Goal: Task Accomplishment & Management: Use online tool/utility

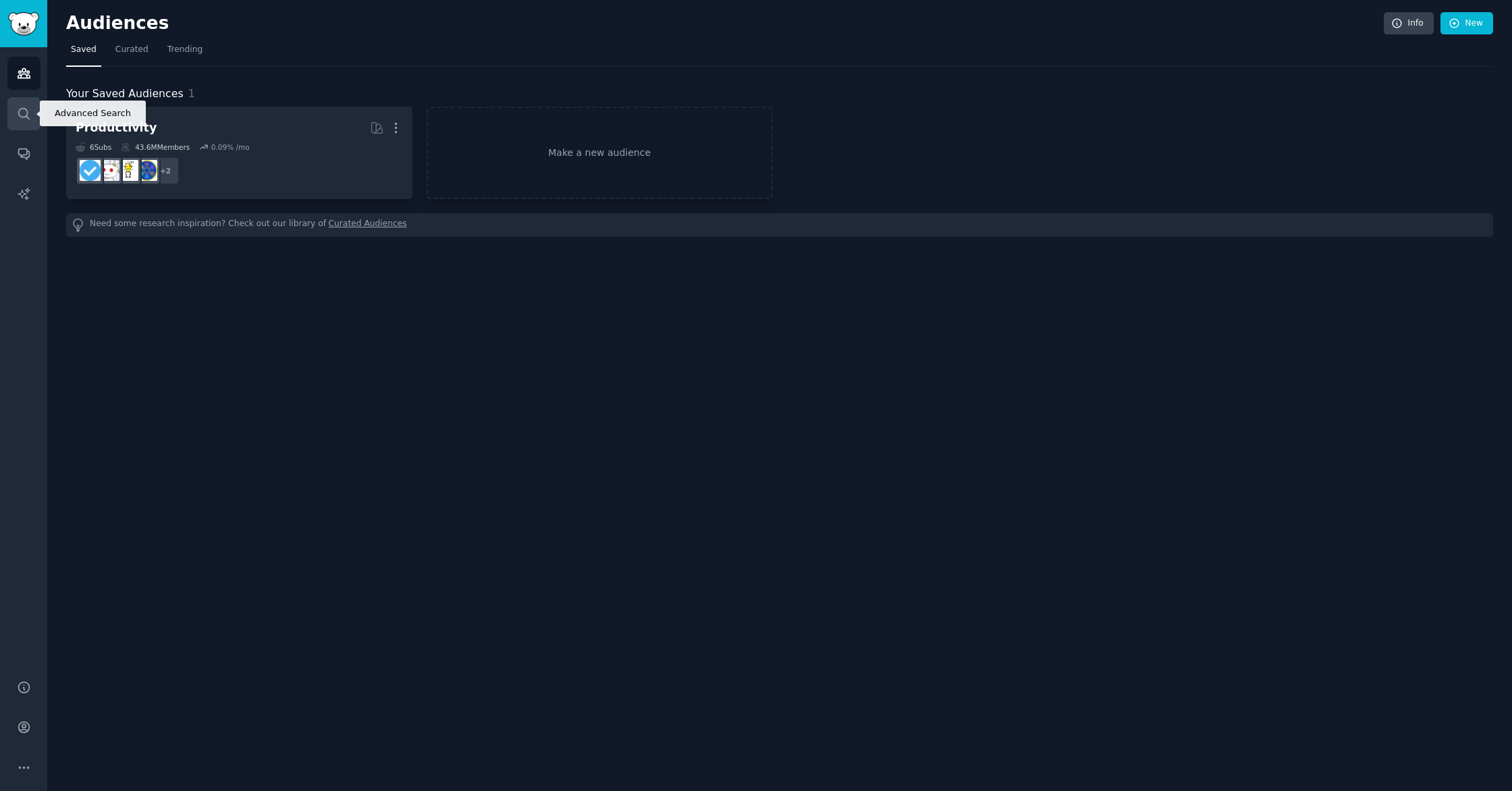
click at [26, 110] on icon "Sidebar" at bounding box center [24, 113] width 14 height 14
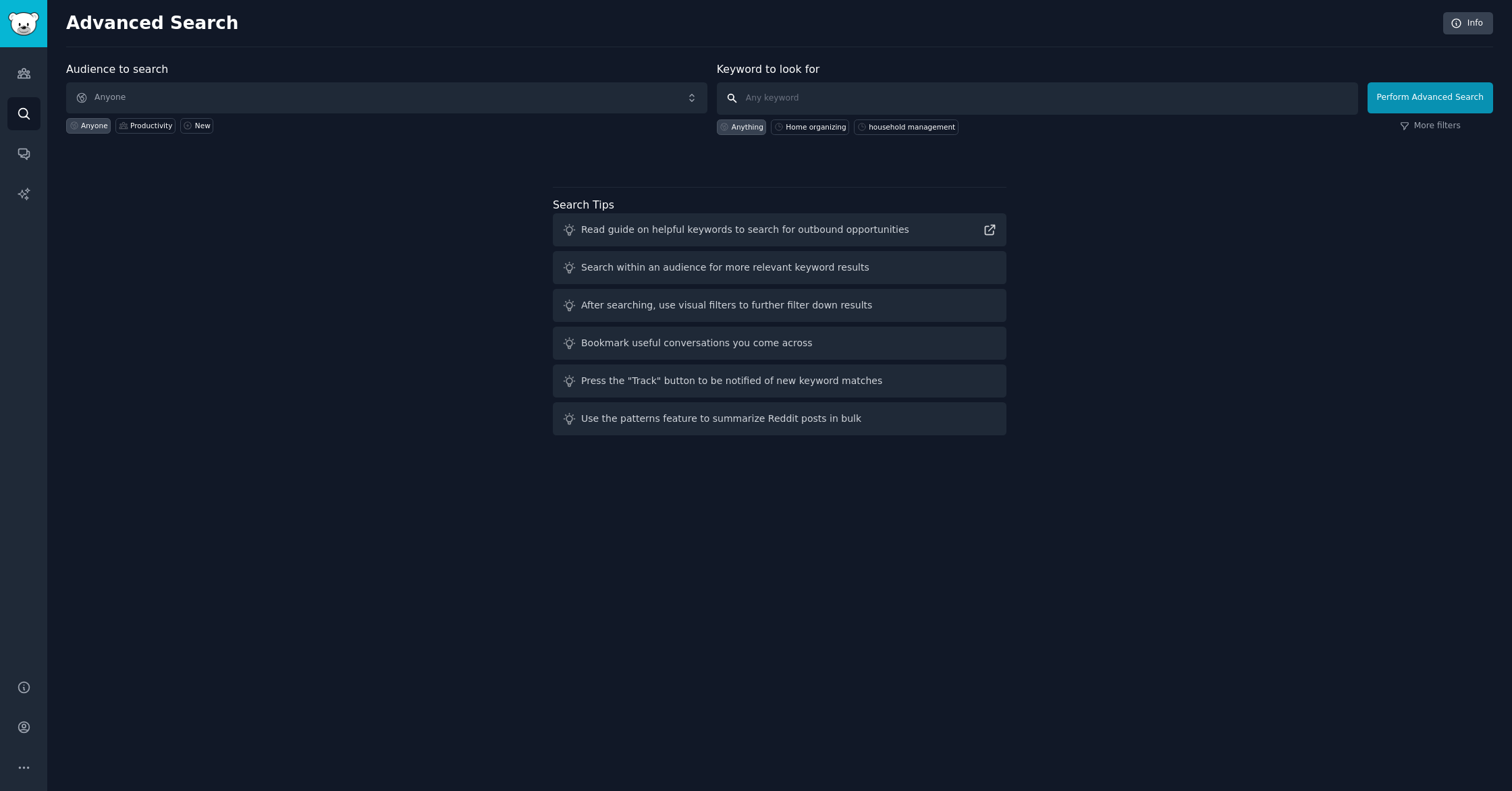
click at [870, 95] on input "text" at bounding box center [1037, 99] width 641 height 32
click at [771, 96] on input "text" at bounding box center [1037, 99] width 641 height 32
paste input "family finances"
type input "family finances"
click at [1420, 100] on button "Perform Advanced Search" at bounding box center [1430, 98] width 125 height 31
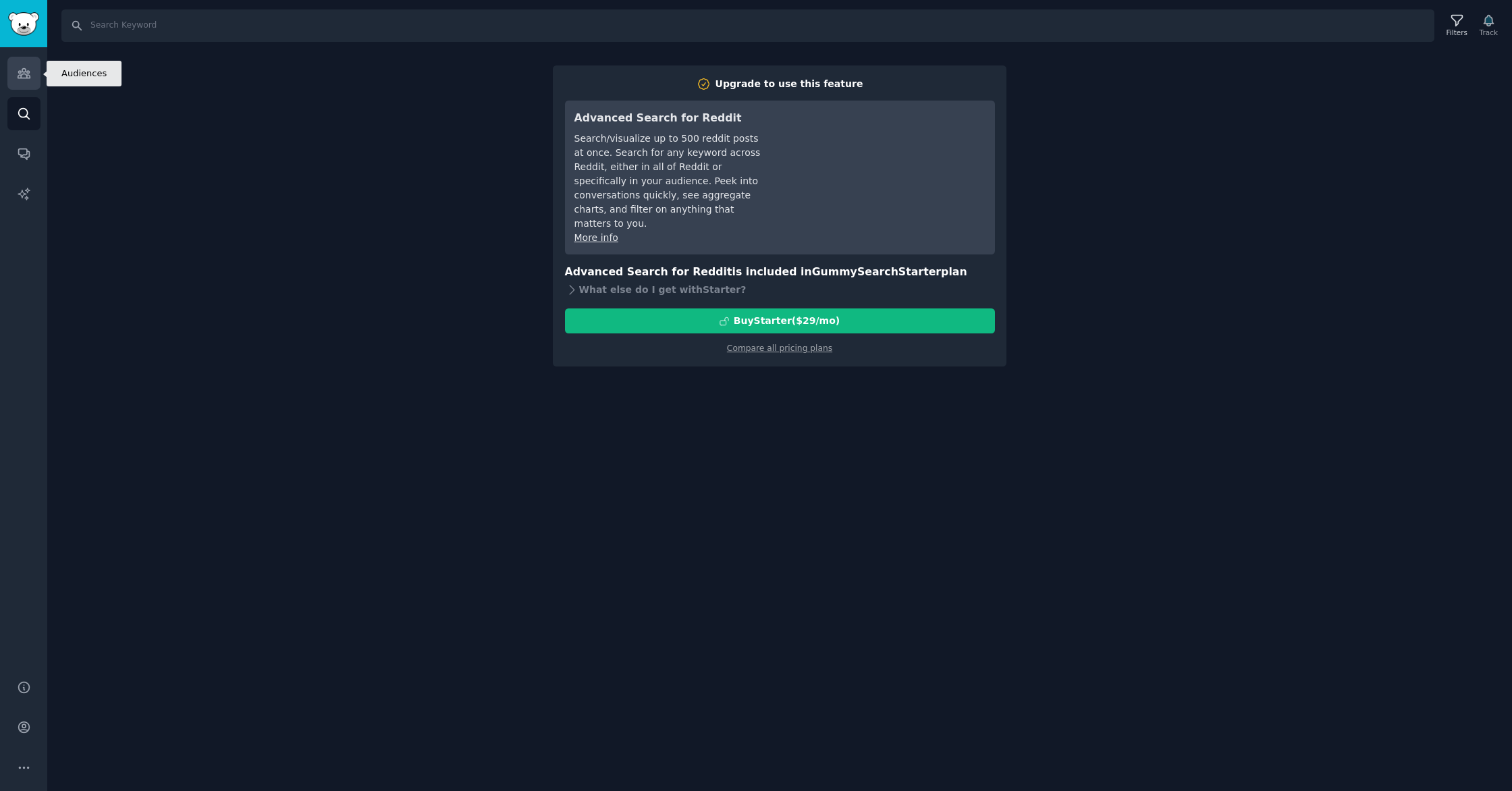
click at [28, 69] on icon "Sidebar" at bounding box center [24, 73] width 14 height 14
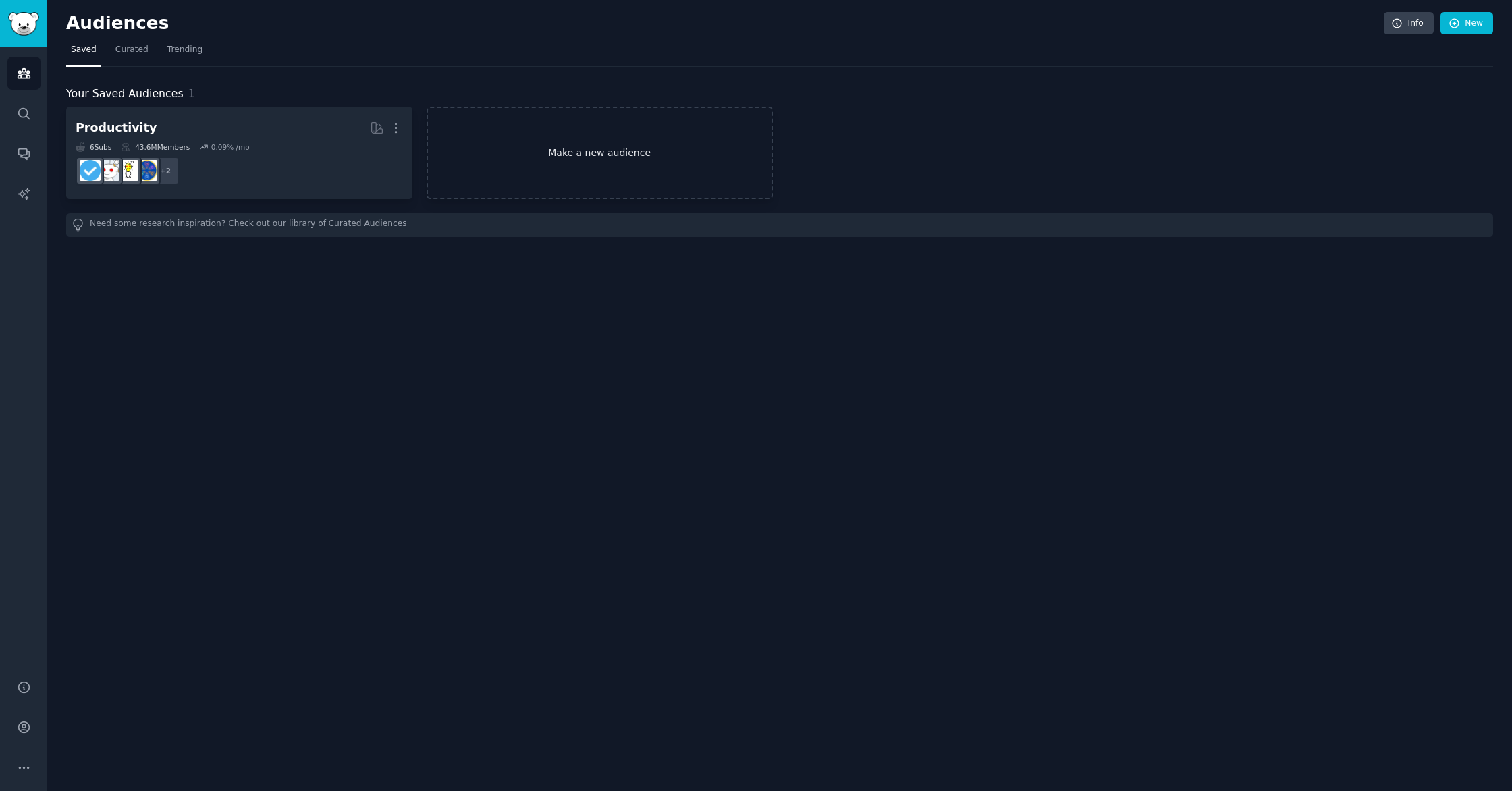
click at [616, 160] on link "Make a new audience" at bounding box center [599, 152] width 347 height 92
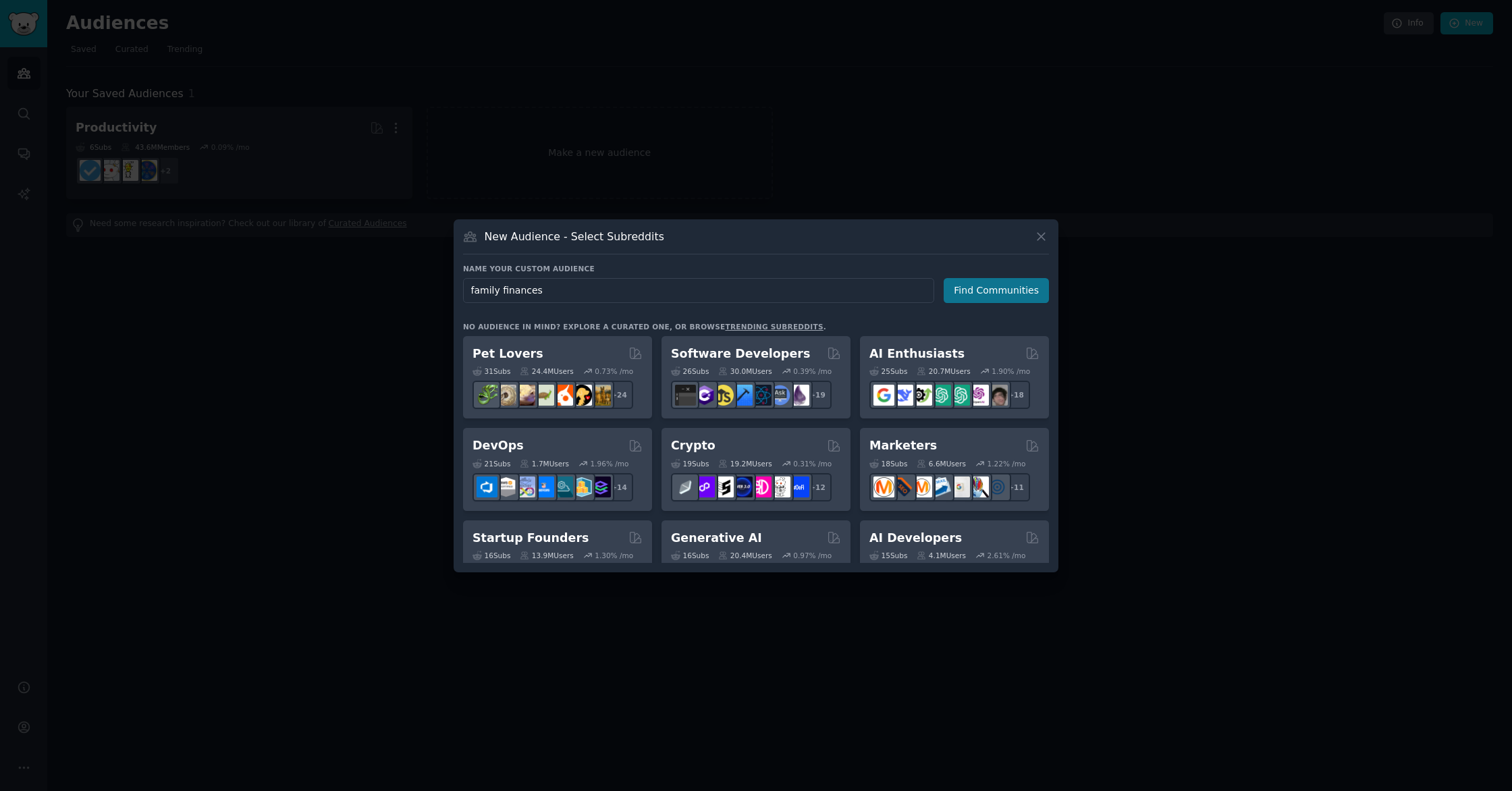
type input "family finances"
click at [993, 292] on button "Find Communities" at bounding box center [996, 291] width 105 height 25
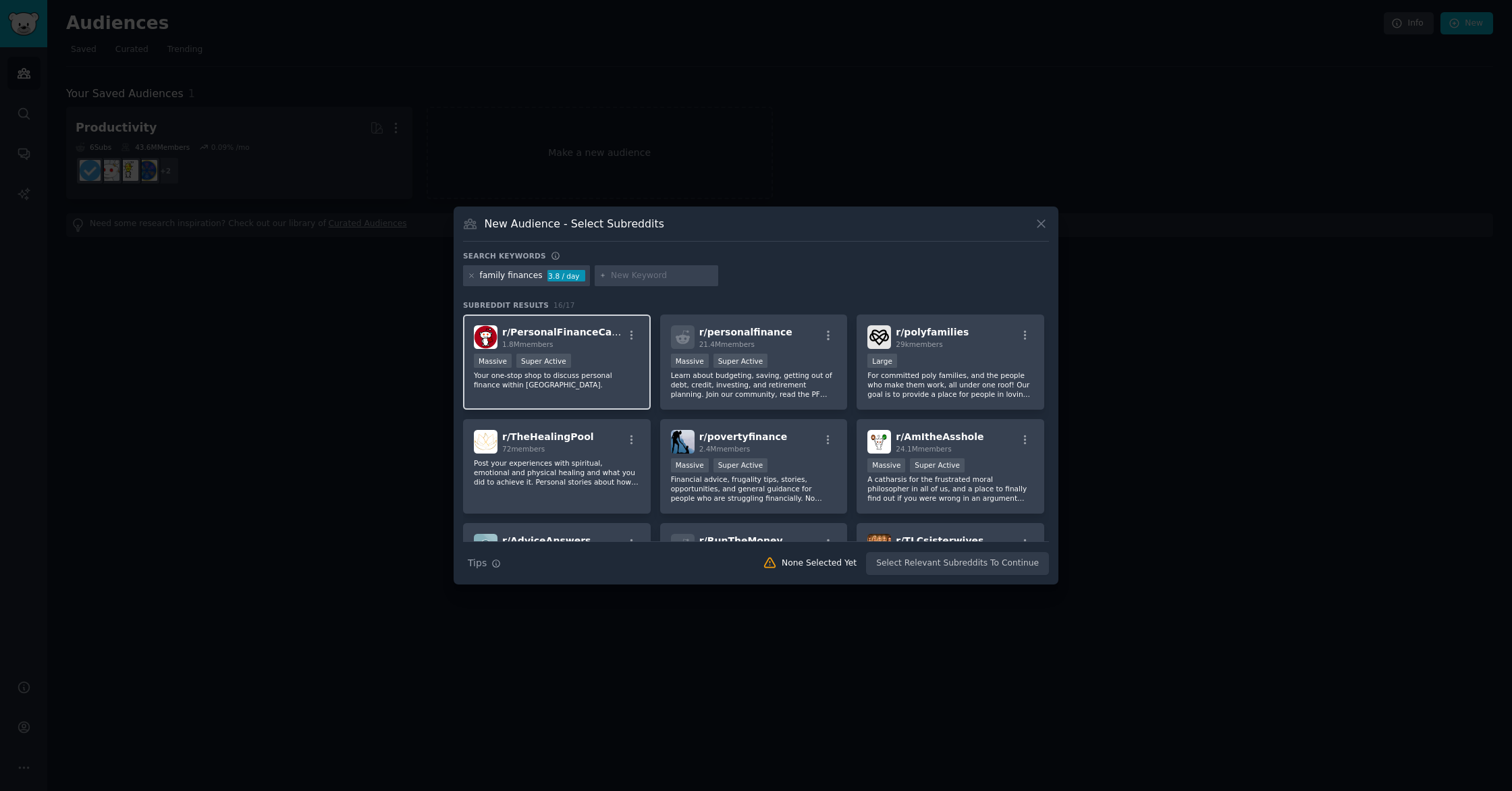
click at [599, 347] on div "1.8M members" at bounding box center [562, 345] width 121 height 9
click at [785, 366] on div "1,000,000+ members Massive Super Active" at bounding box center [754, 363] width 166 height 17
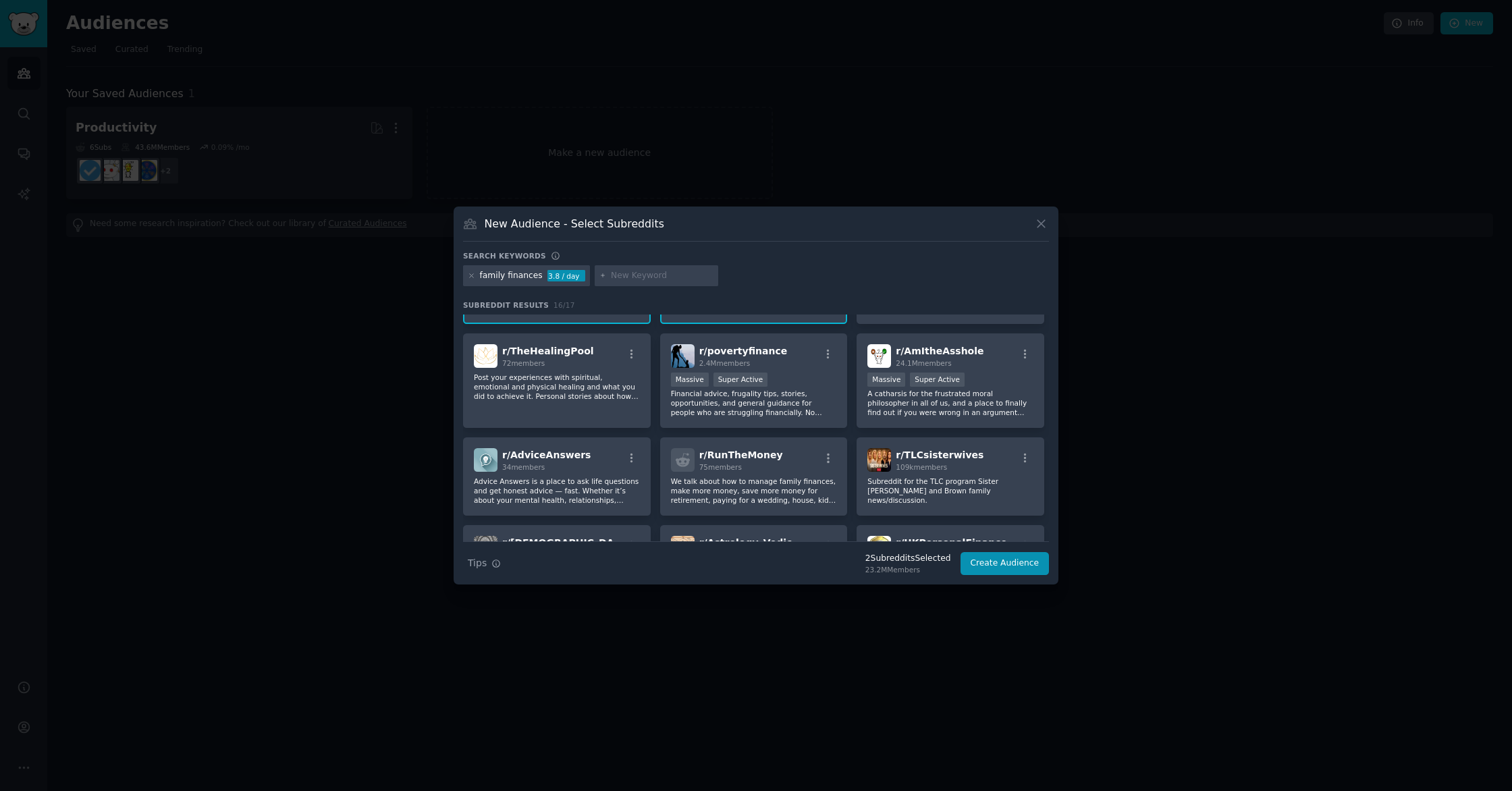
scroll to position [87, 0]
click at [778, 473] on div "r/ RunTheMoney 75 members We talk about how to manage family finances, make mor…" at bounding box center [754, 475] width 188 height 78
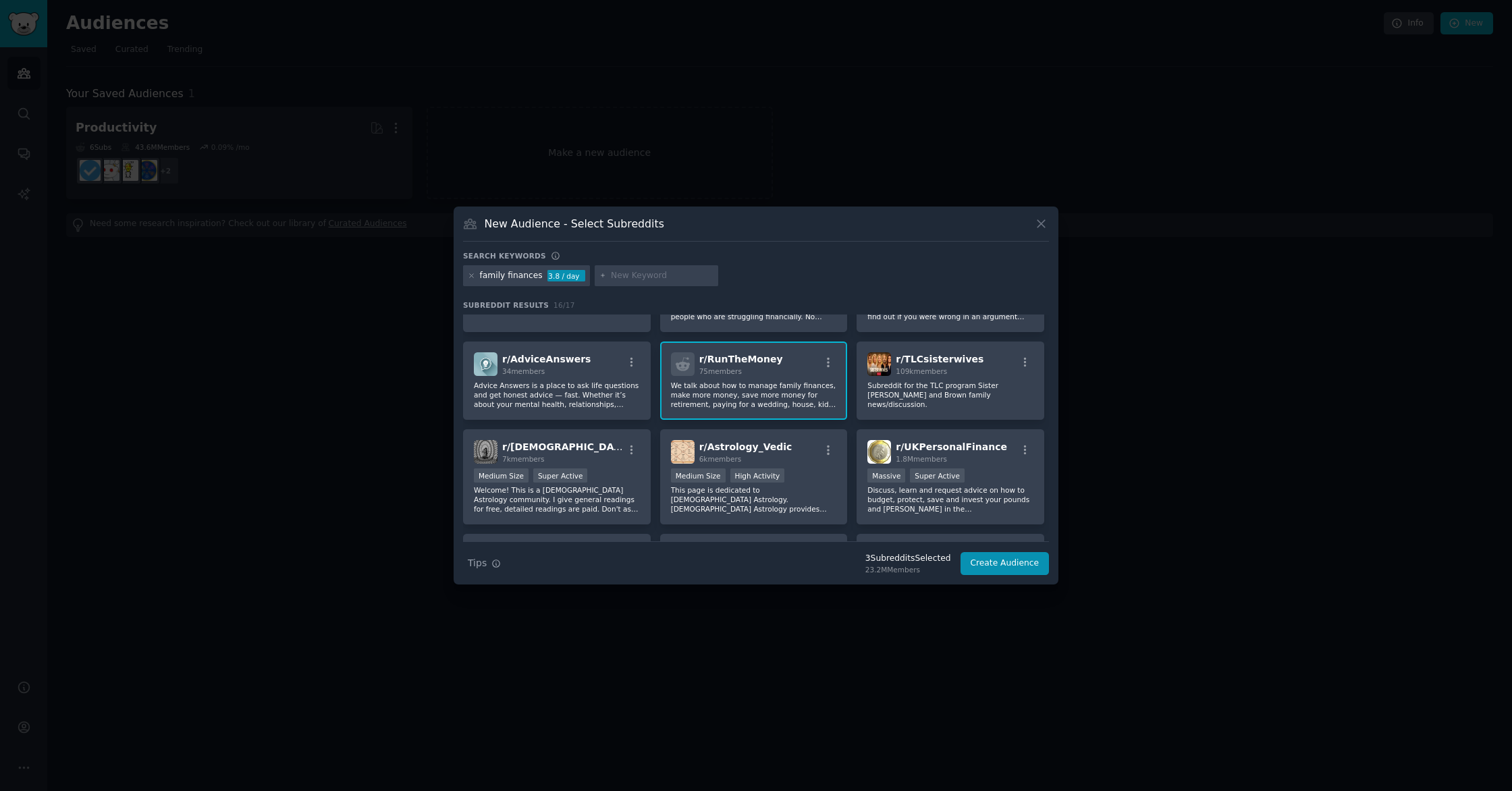
scroll to position [187, 0]
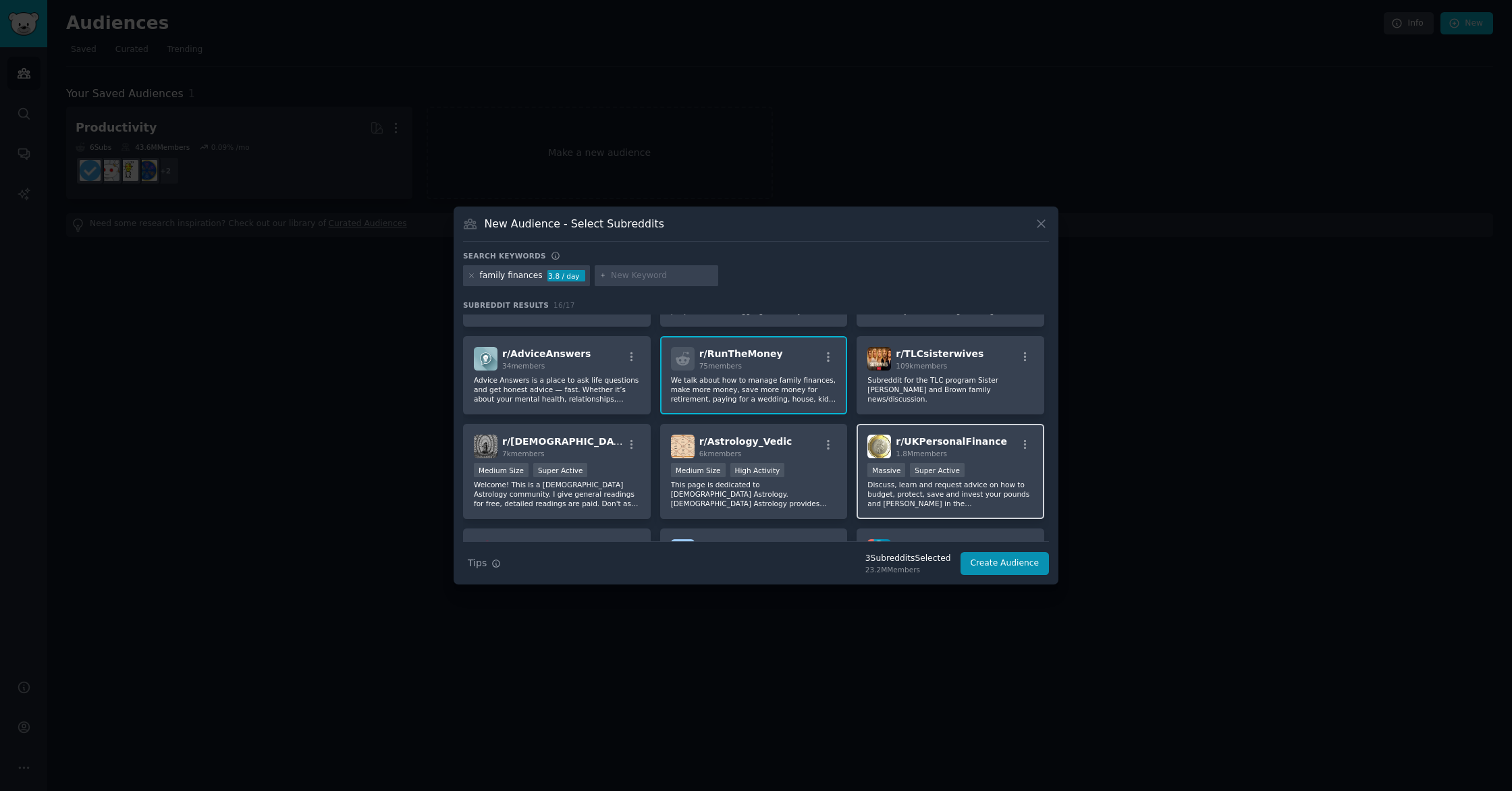
click at [1001, 480] on p "Discuss, learn and request advice on how to budget, protect, save and invest yo…" at bounding box center [951, 494] width 166 height 28
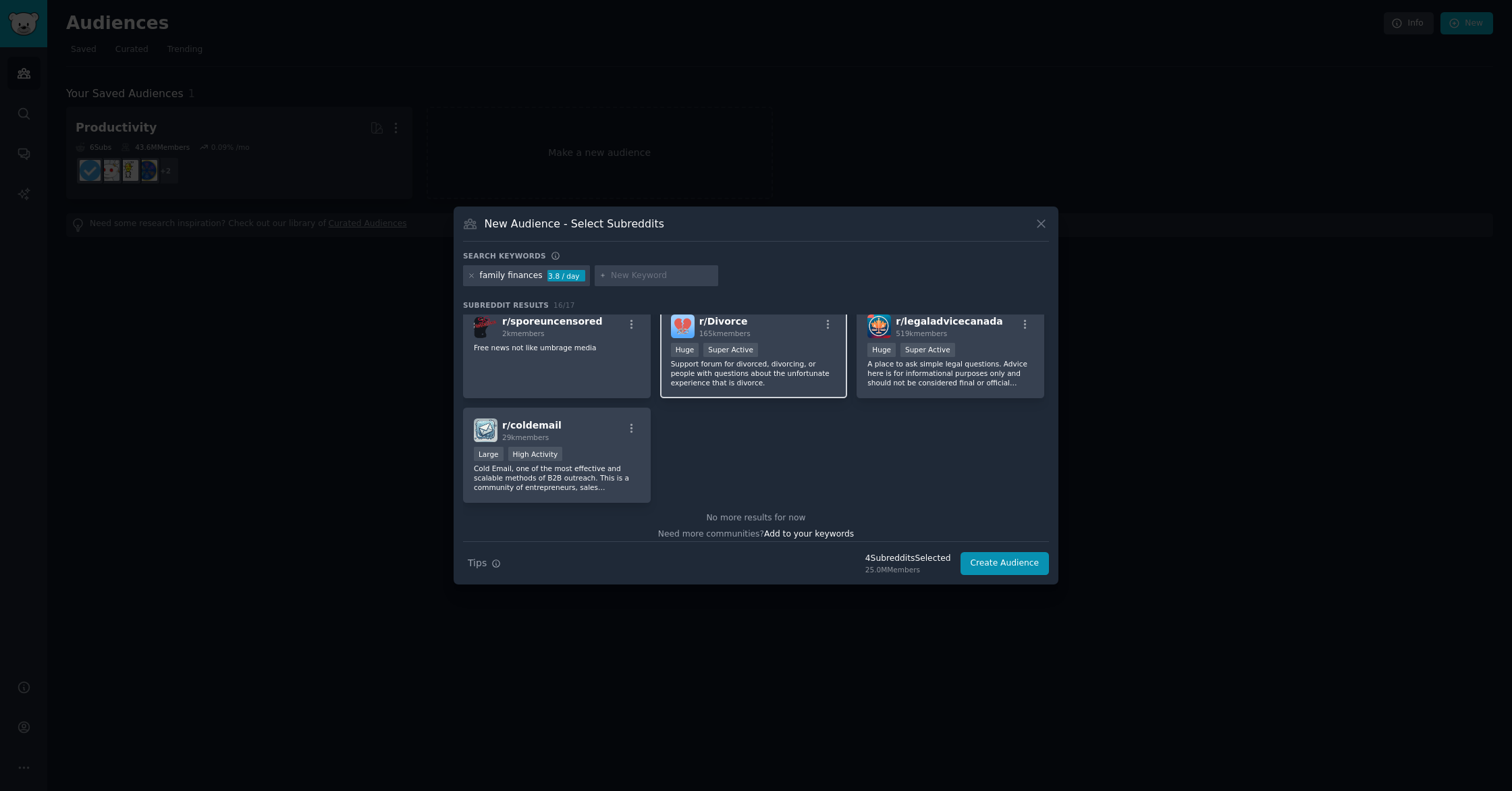
scroll to position [420, 0]
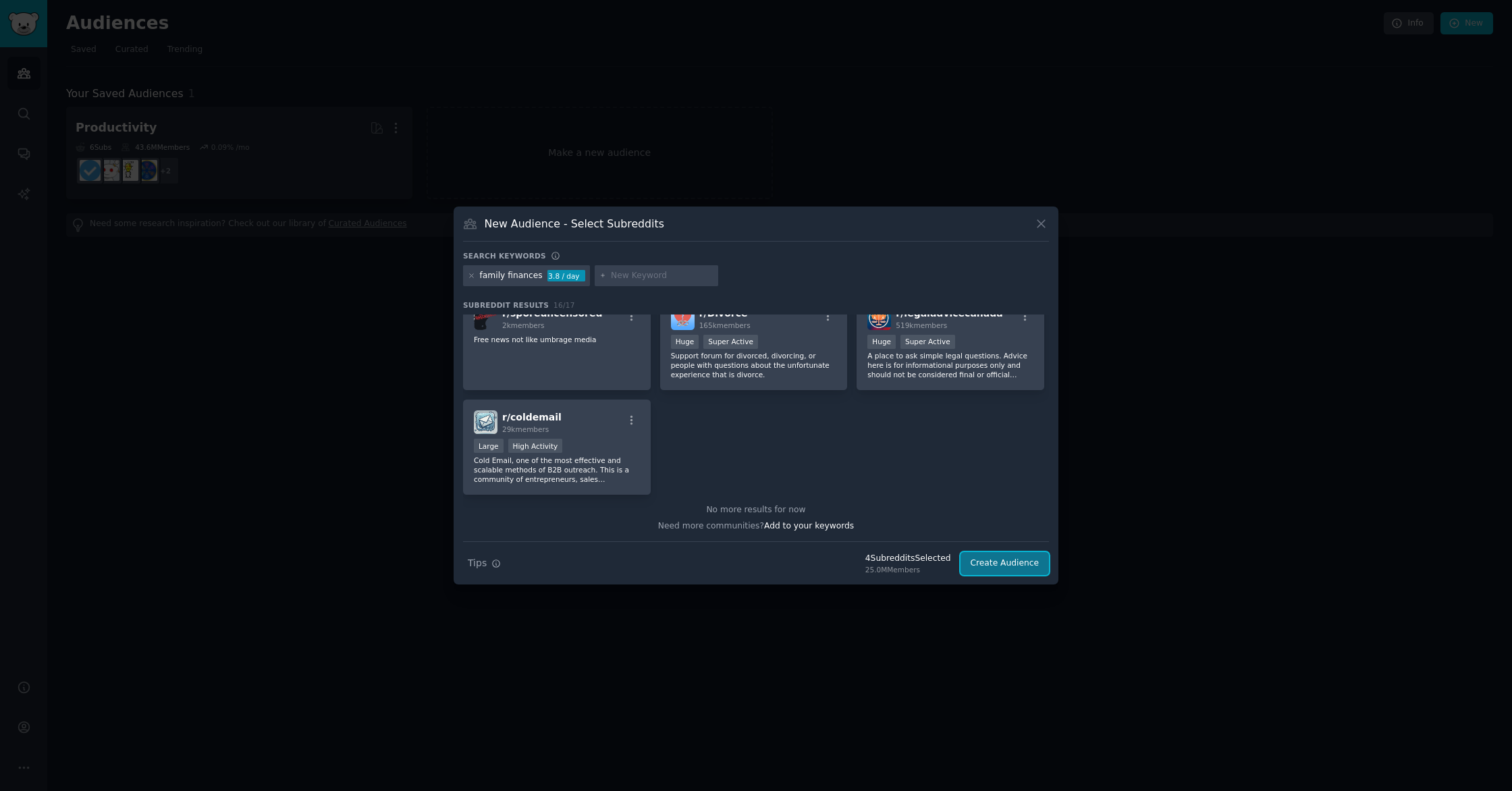
click at [1003, 564] on button "Create Audience" at bounding box center [1006, 564] width 89 height 23
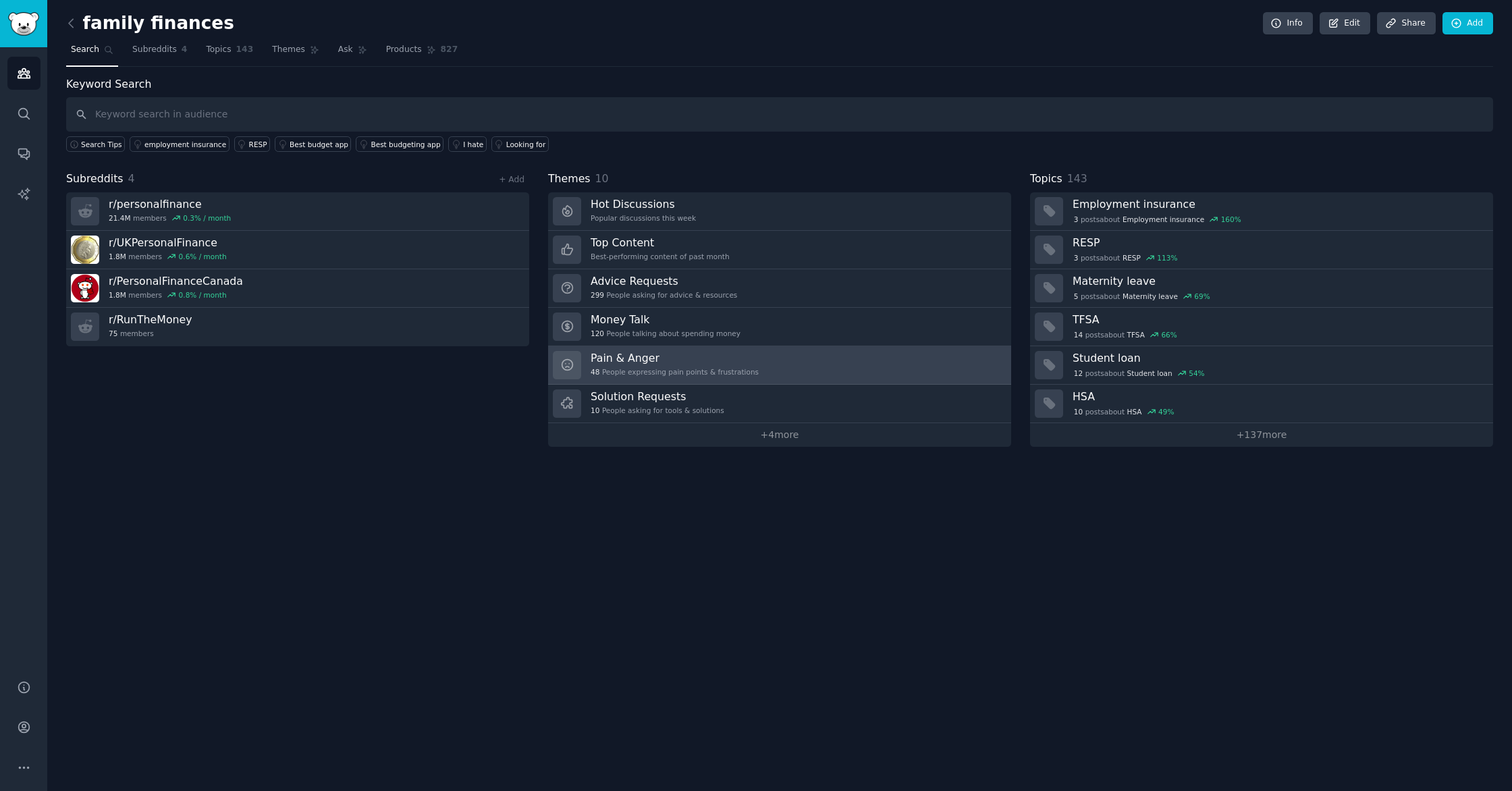
click at [617, 361] on h3 "Pain & Anger" at bounding box center [674, 358] width 168 height 14
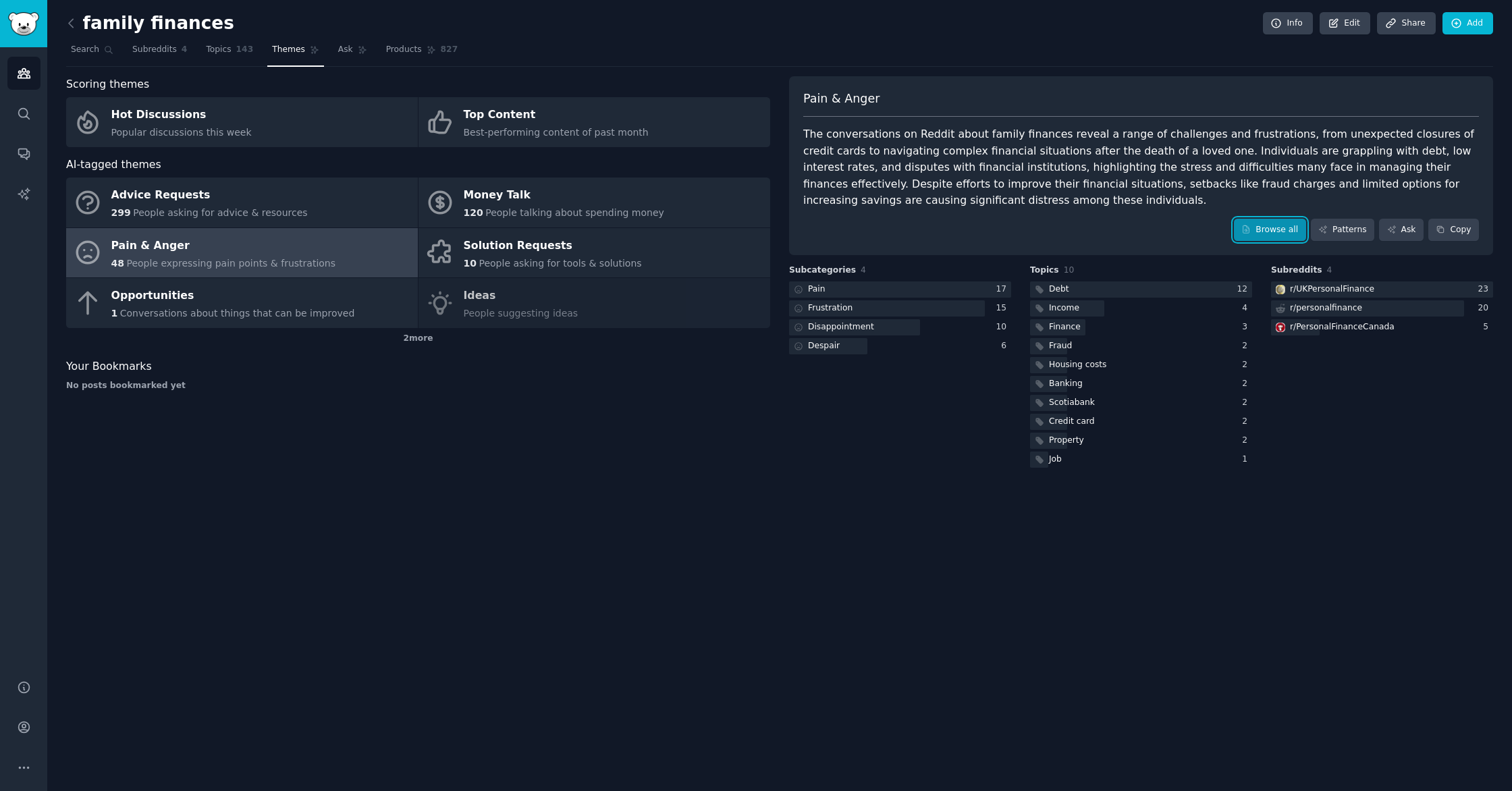
click at [1265, 228] on link "Browse all" at bounding box center [1271, 230] width 72 height 23
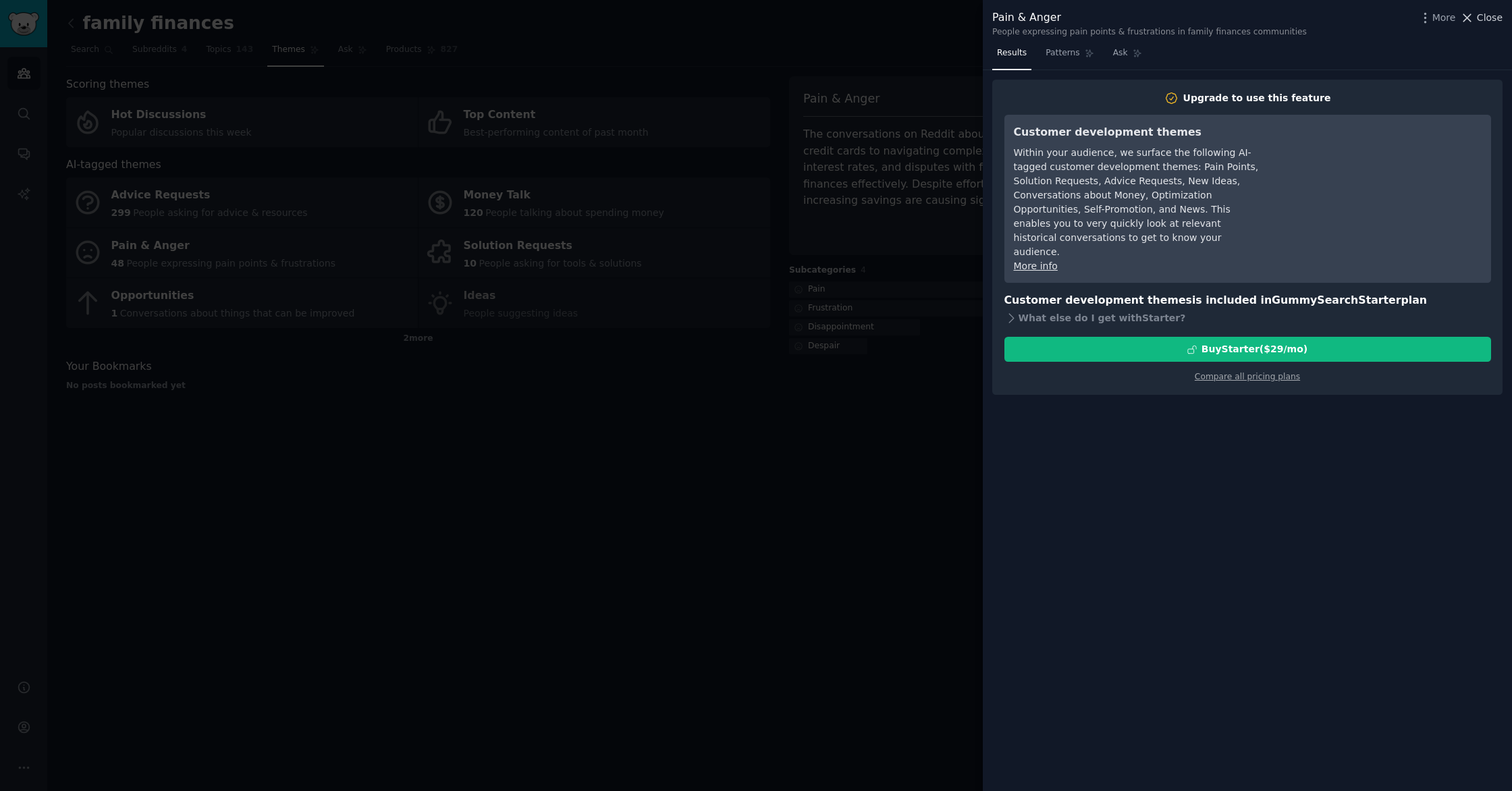
click at [1487, 20] on span "Close" at bounding box center [1489, 17] width 26 height 14
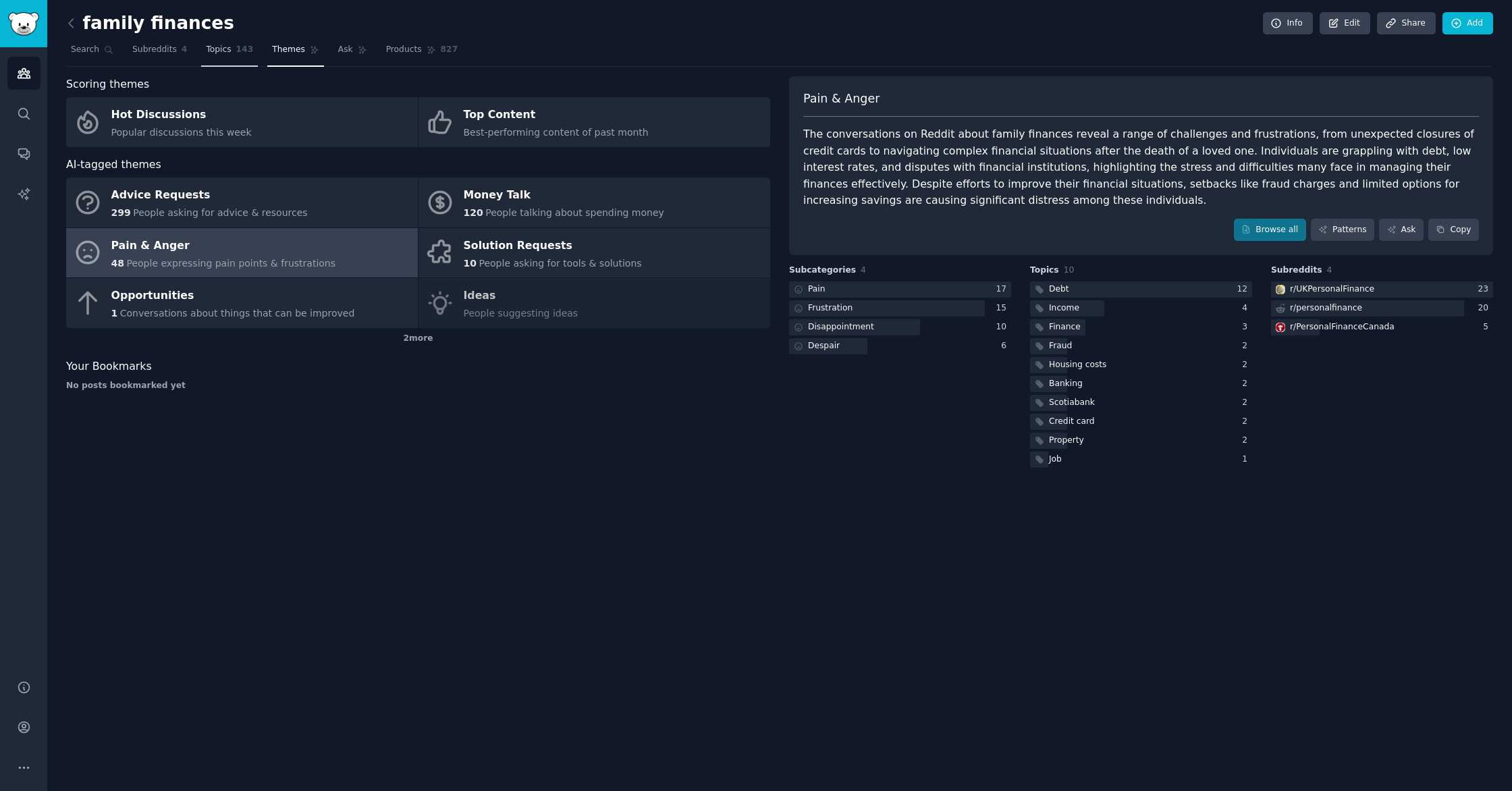
click at [218, 47] on span "Topics" at bounding box center [218, 49] width 25 height 12
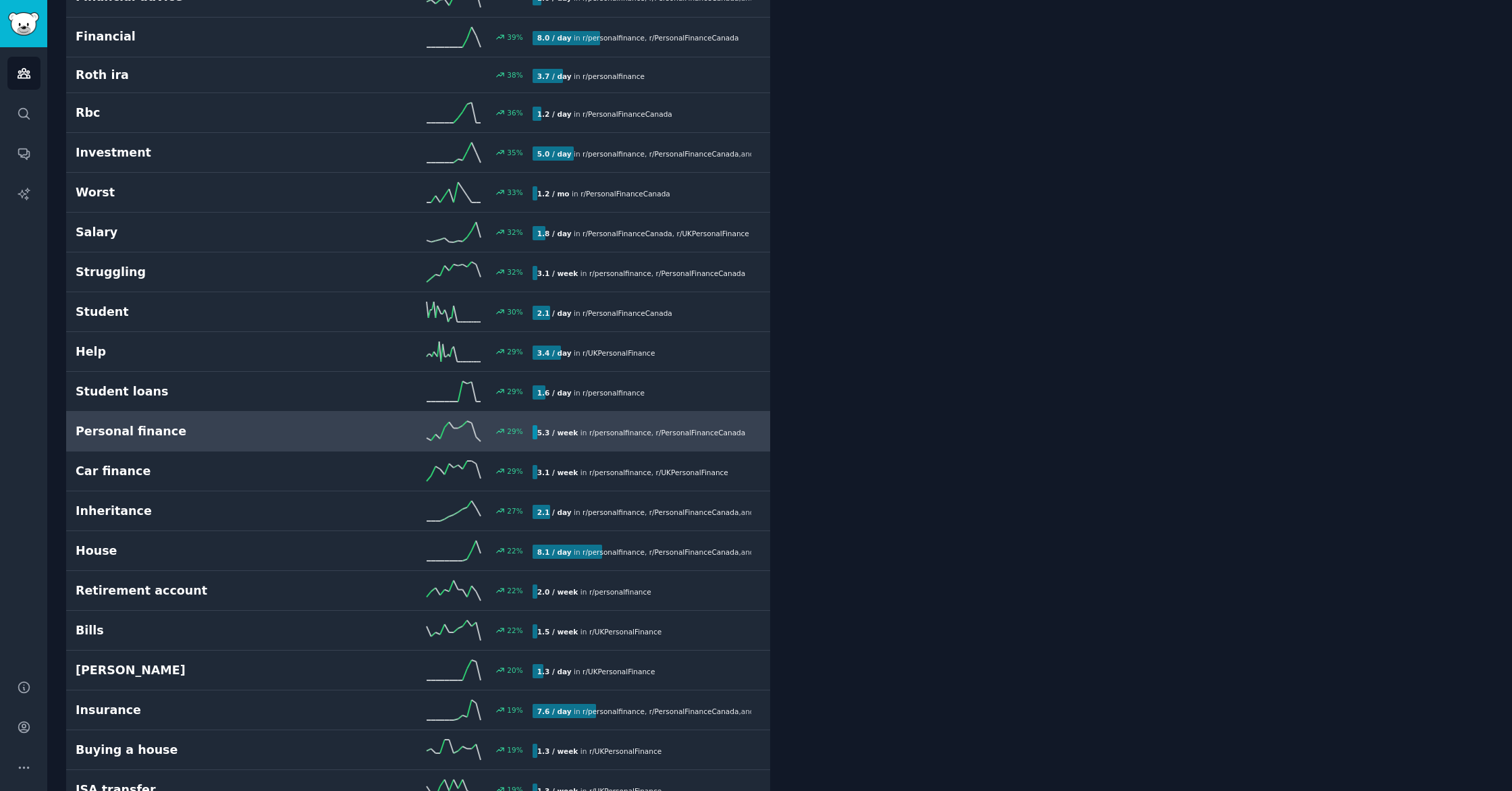
scroll to position [441, 0]
click at [260, 421] on div "Personal finance 29 % 5.3 / week in r/ personalfinance , r/ PersonalFinanceCana…" at bounding box center [419, 429] width 686 height 20
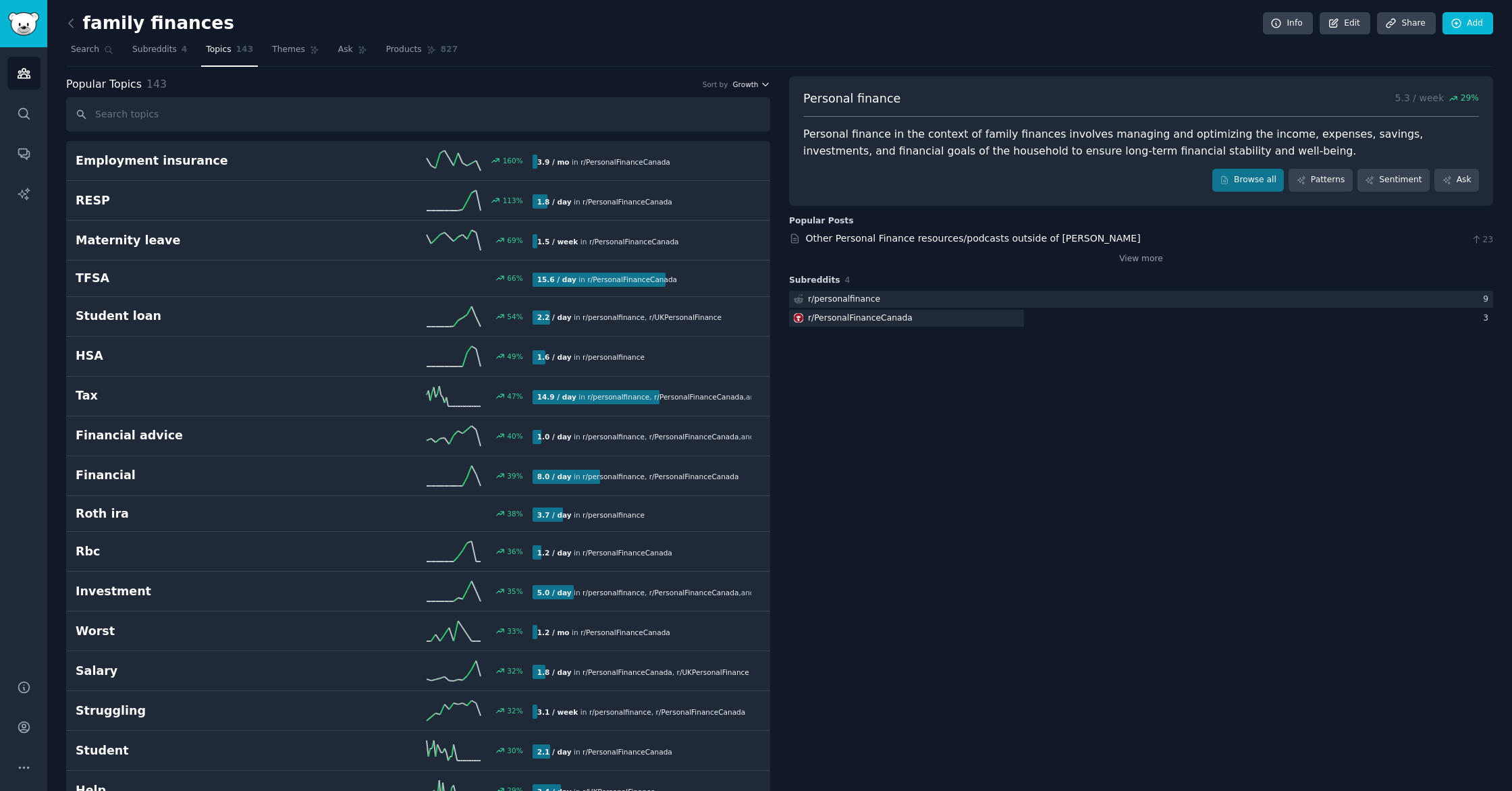
click at [754, 84] on span "Growth" at bounding box center [745, 85] width 26 height 9
click at [684, 108] on p "Growth" at bounding box center [678, 110] width 29 height 12
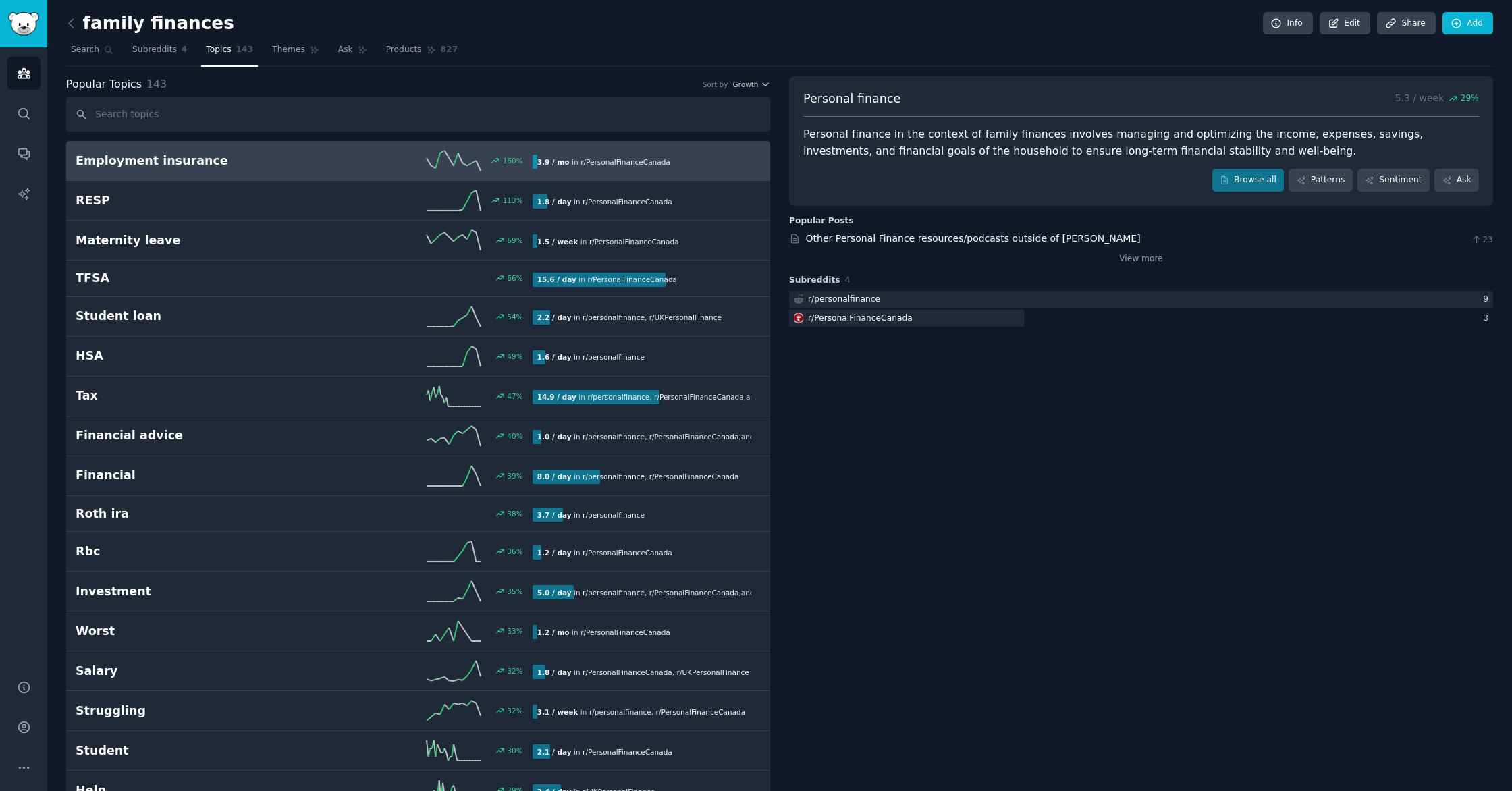
click at [440, 155] on icon at bounding box center [453, 160] width 54 height 20
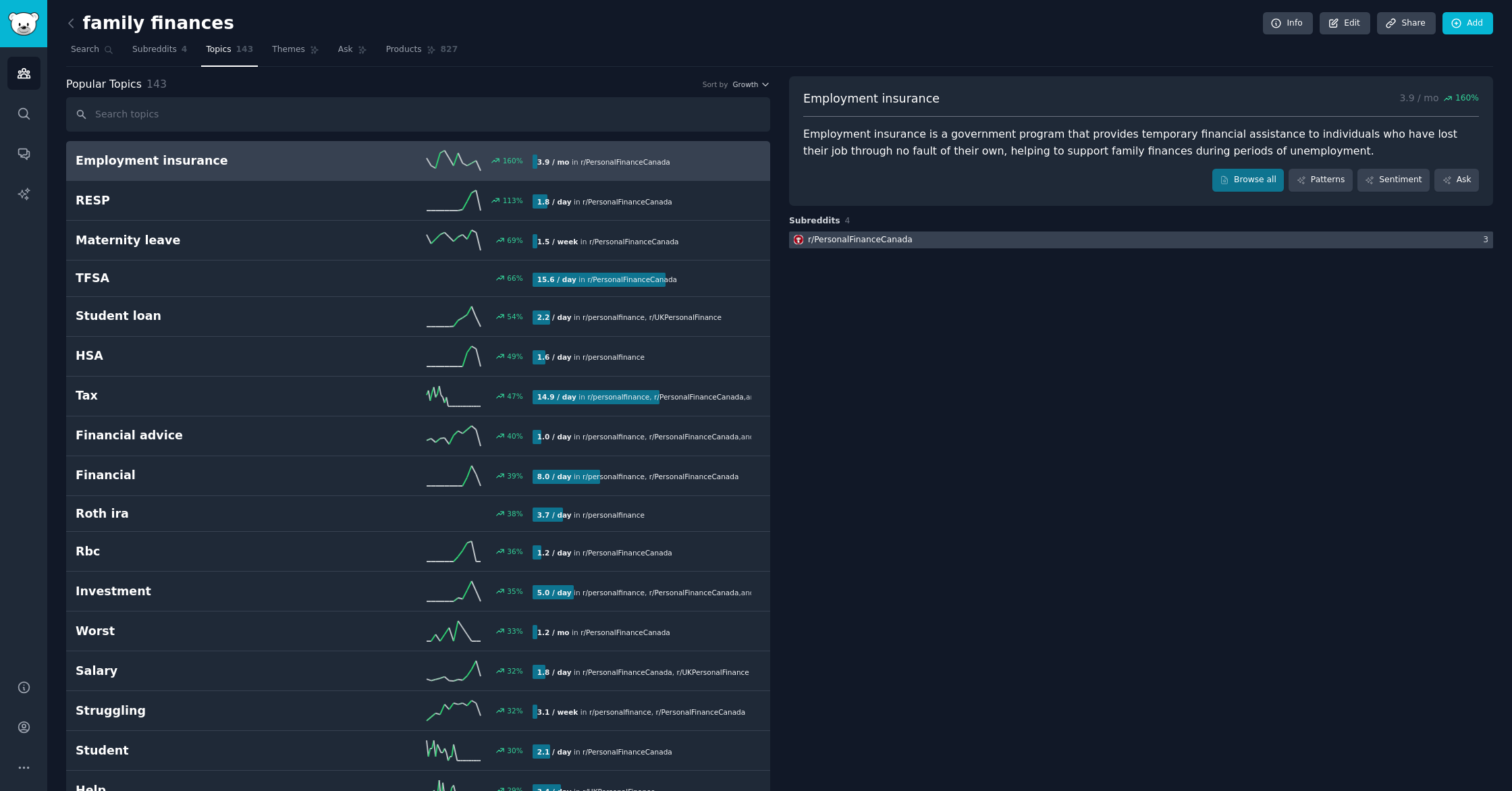
click at [840, 242] on div "r/ PersonalFinanceCanada" at bounding box center [860, 240] width 104 height 12
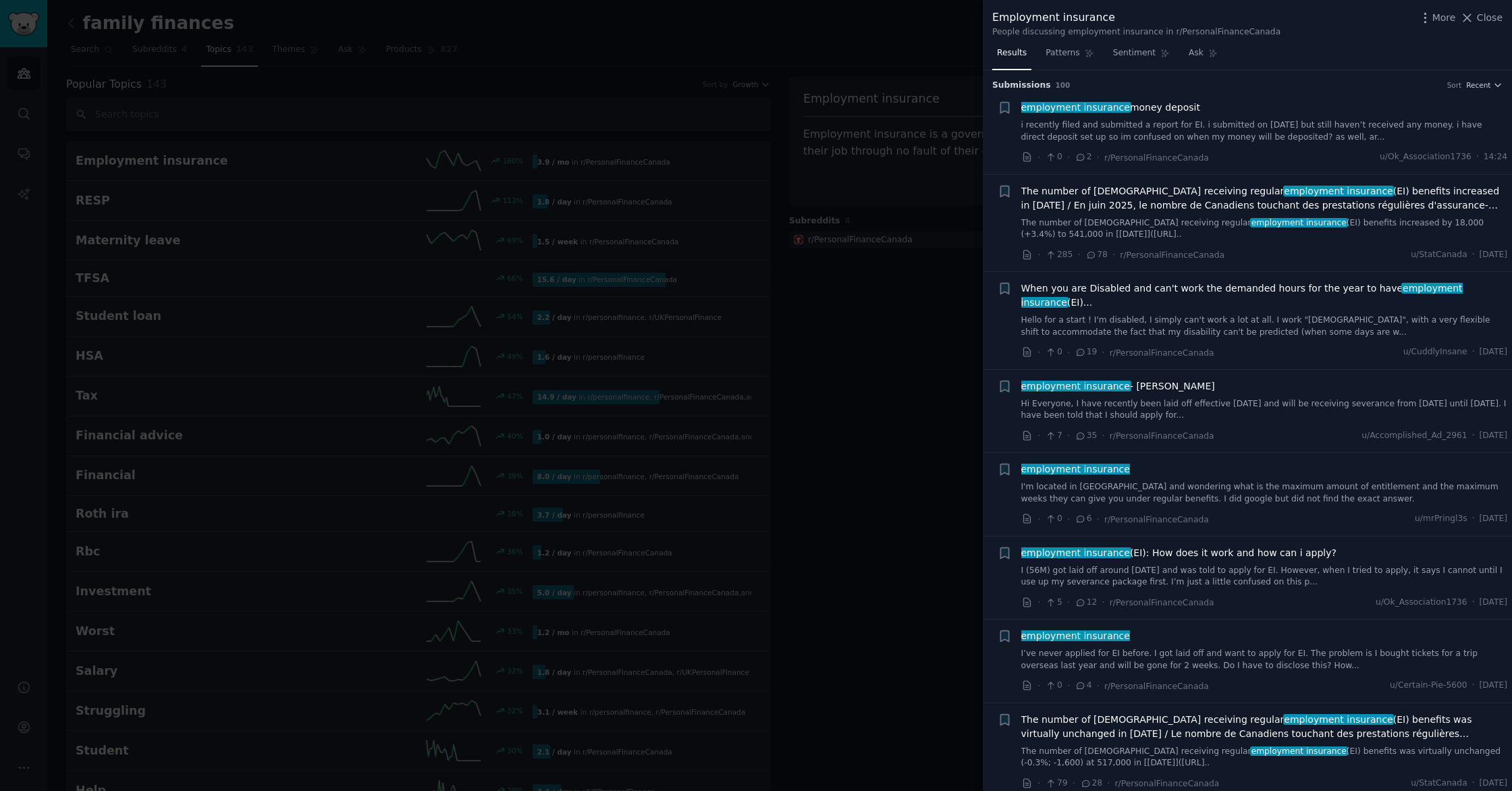
click at [840, 242] on div at bounding box center [756, 395] width 1512 height 791
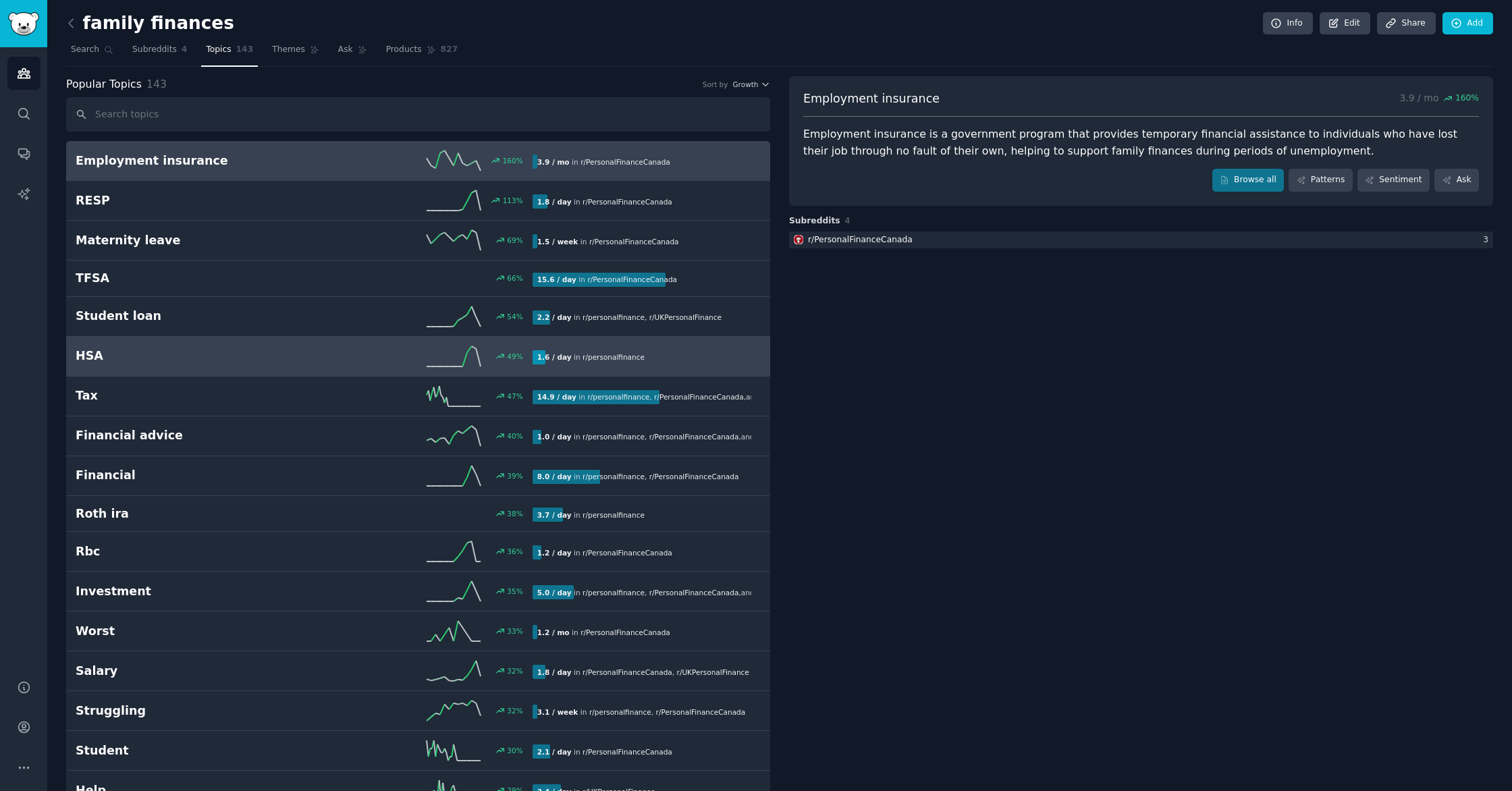
click at [555, 360] on b "1.6 / day" at bounding box center [555, 357] width 34 height 9
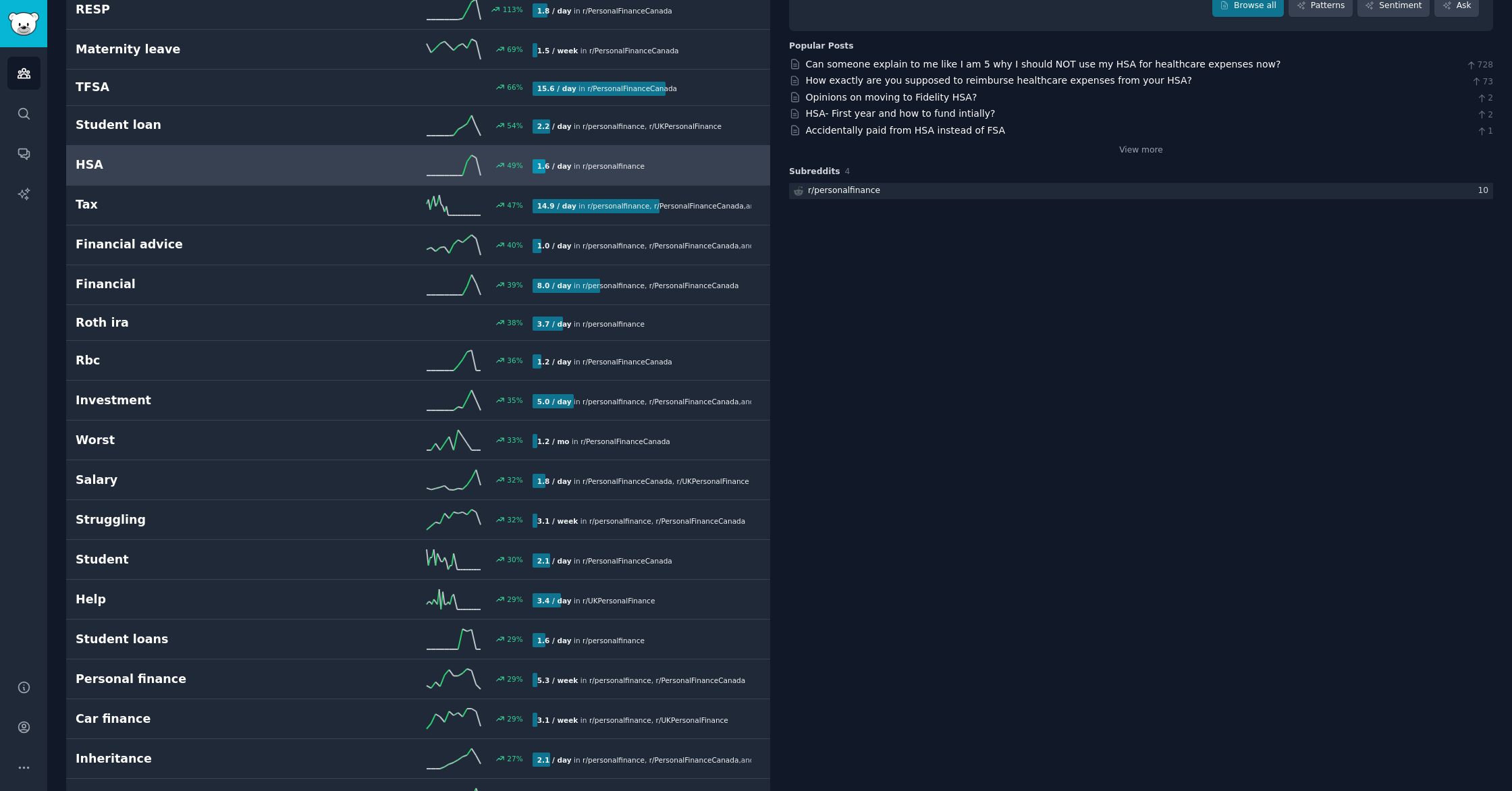
scroll to position [195, 0]
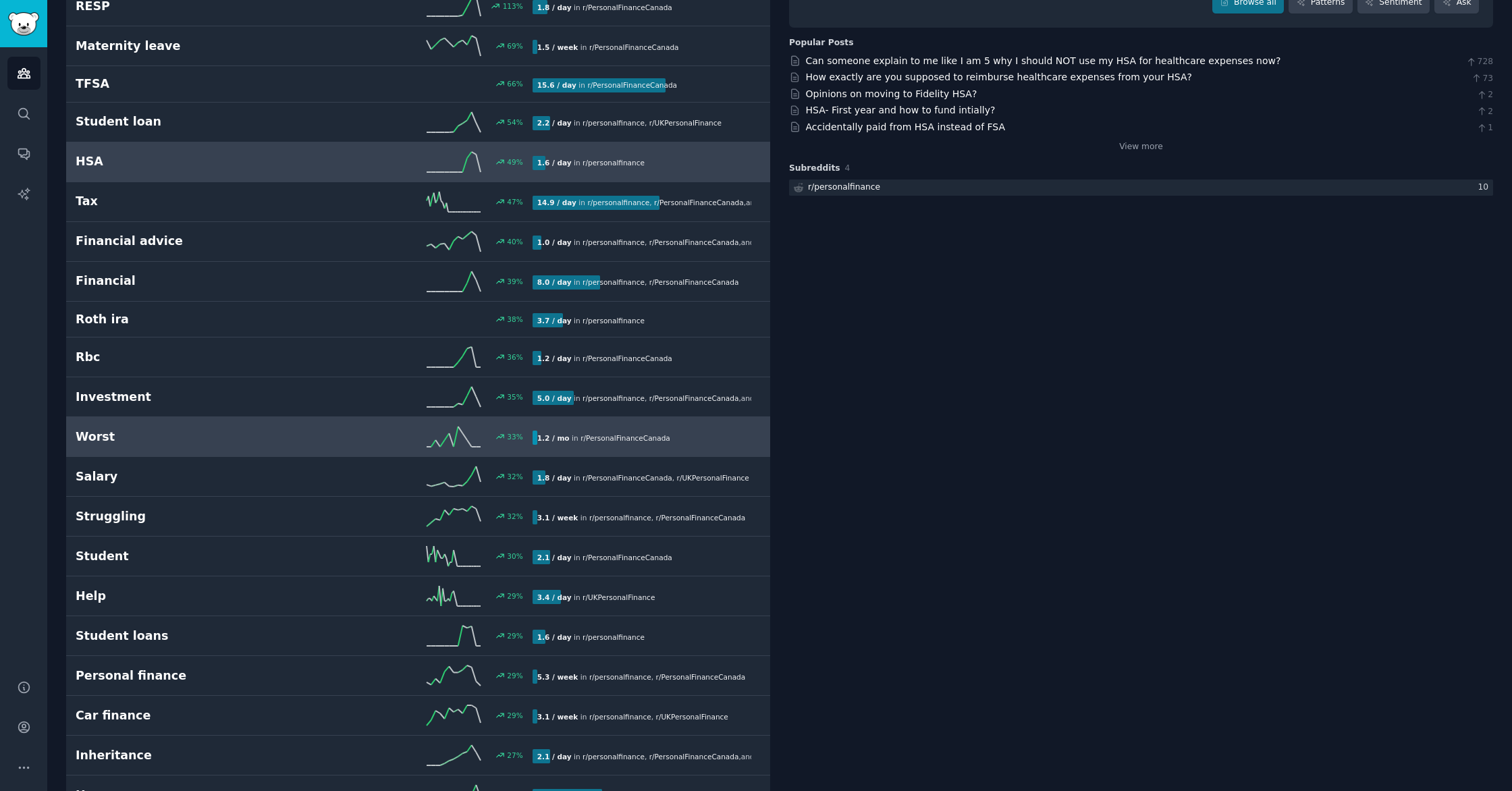
click at [346, 443] on div "33 %" at bounding box center [418, 436] width 228 height 20
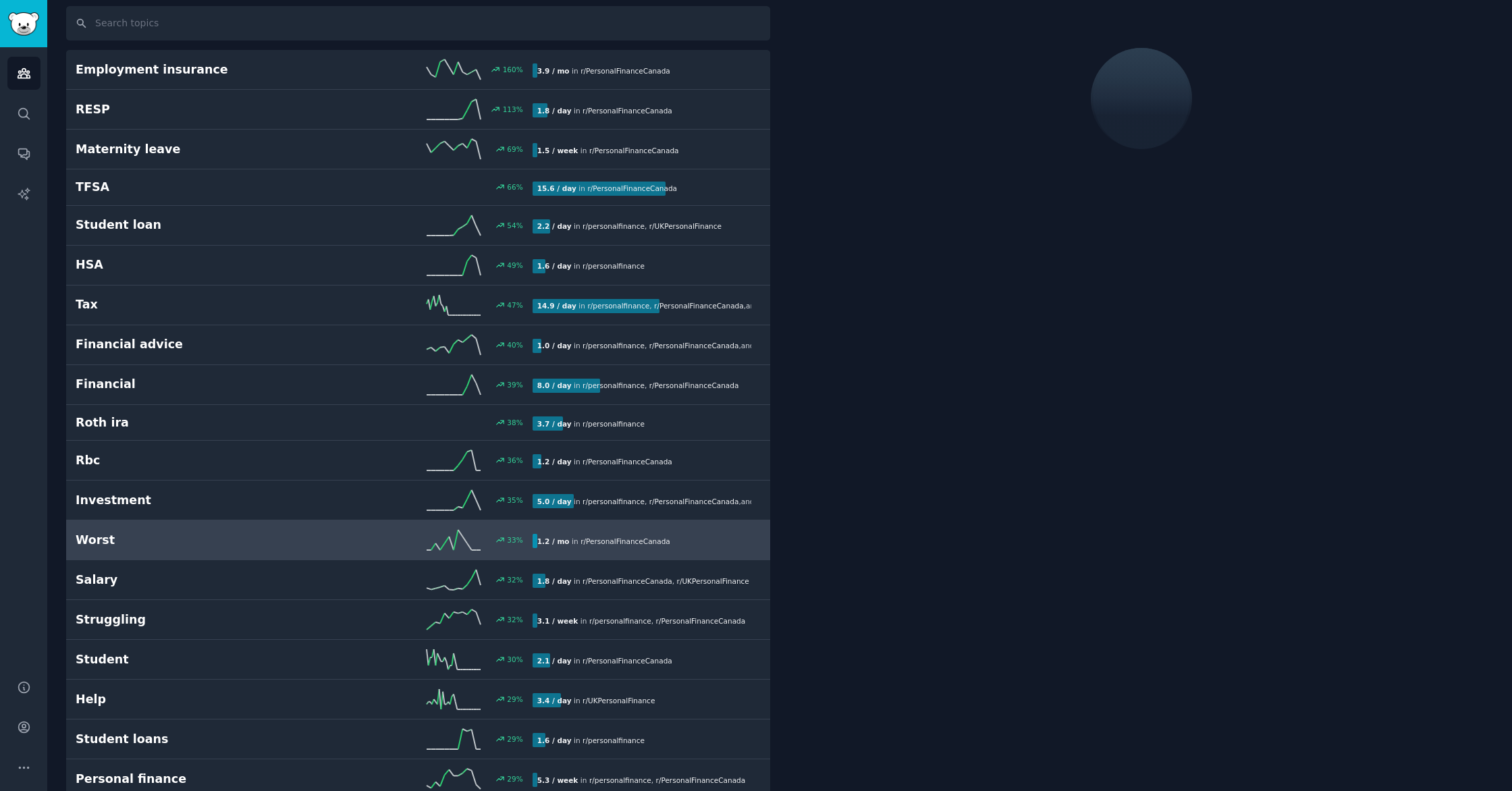
scroll to position [76, 0]
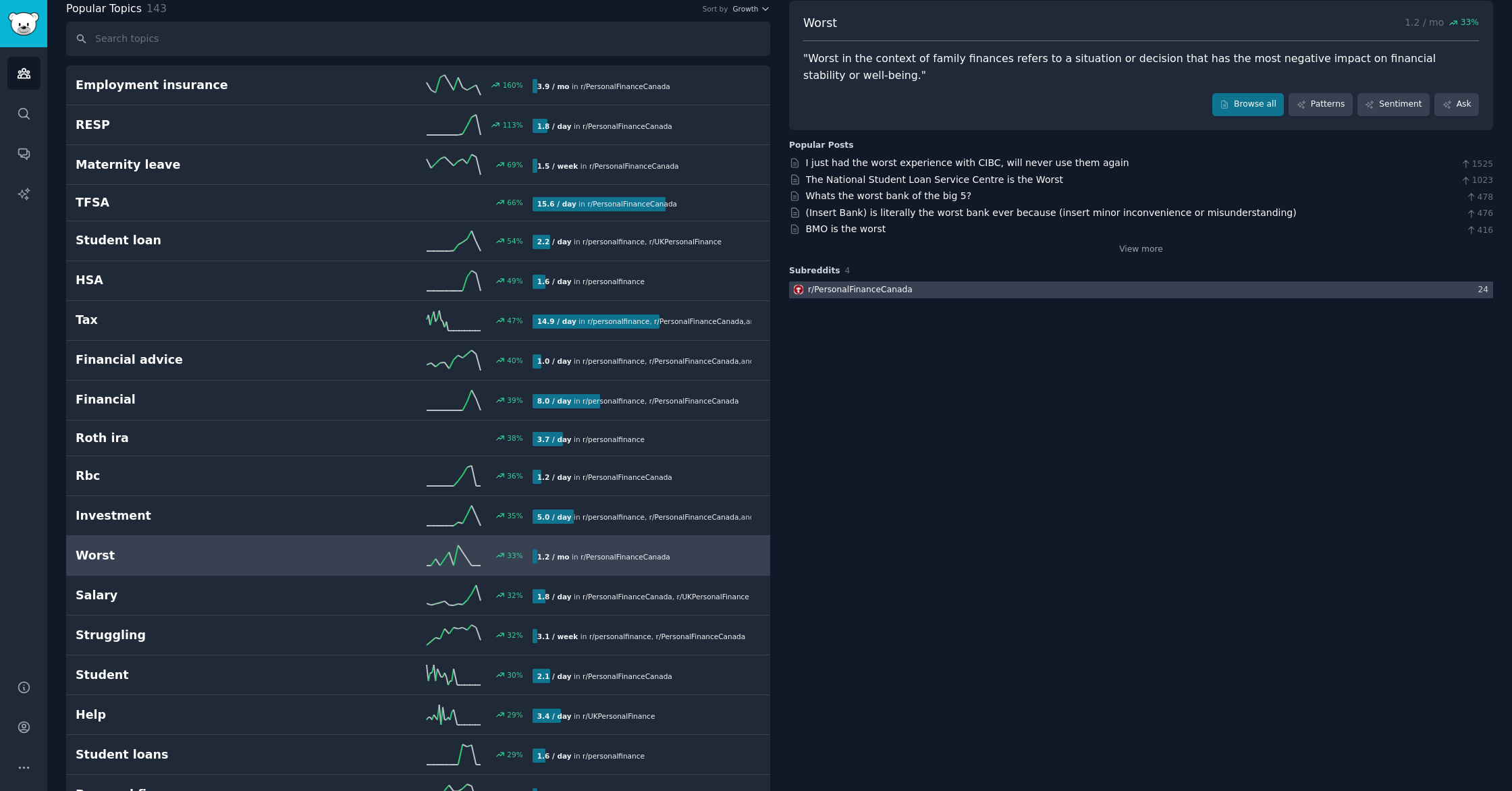
click at [842, 290] on div "r/ PersonalFinanceCanada" at bounding box center [860, 290] width 104 height 12
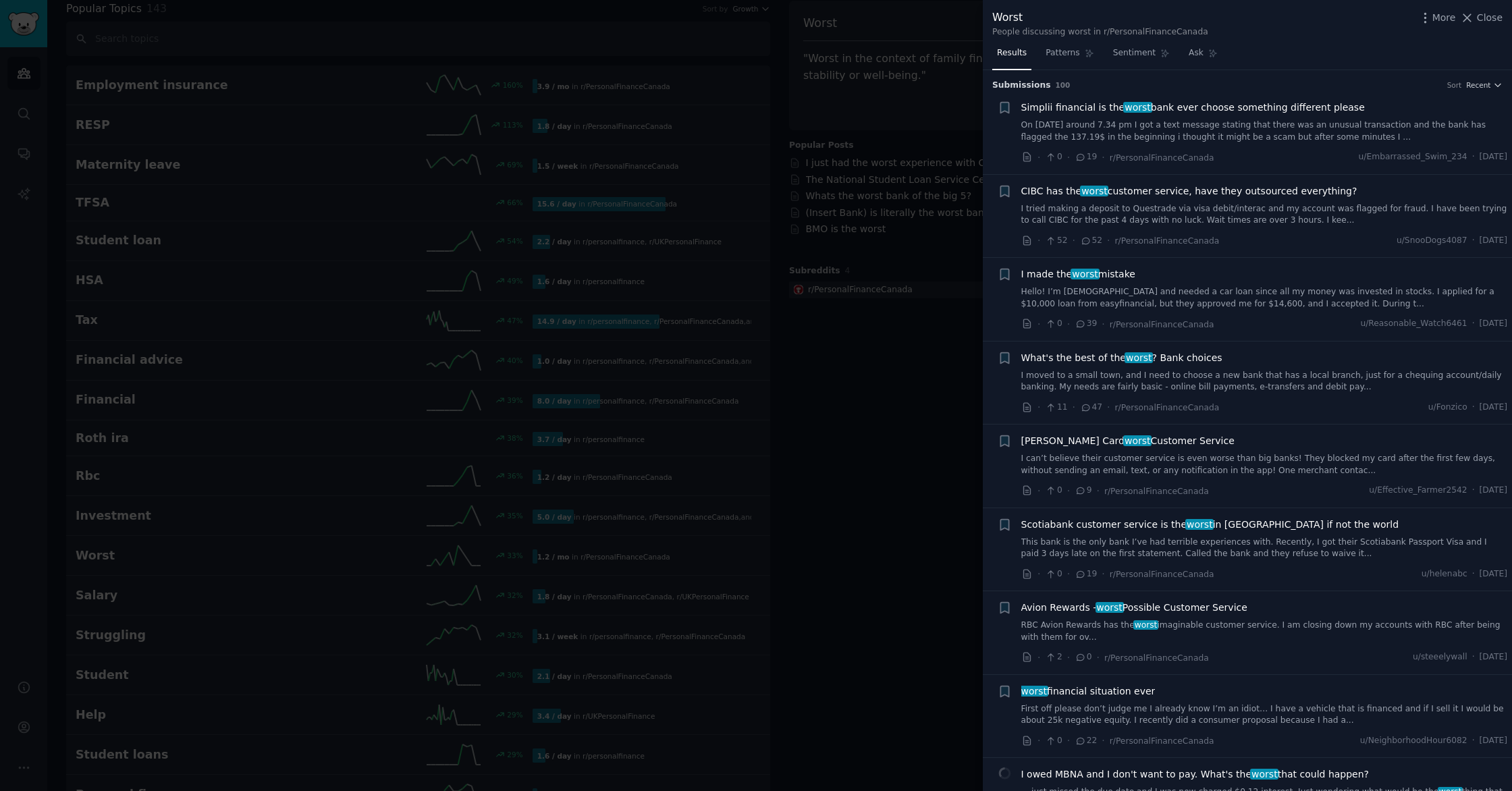
click at [221, 203] on div at bounding box center [756, 395] width 1512 height 791
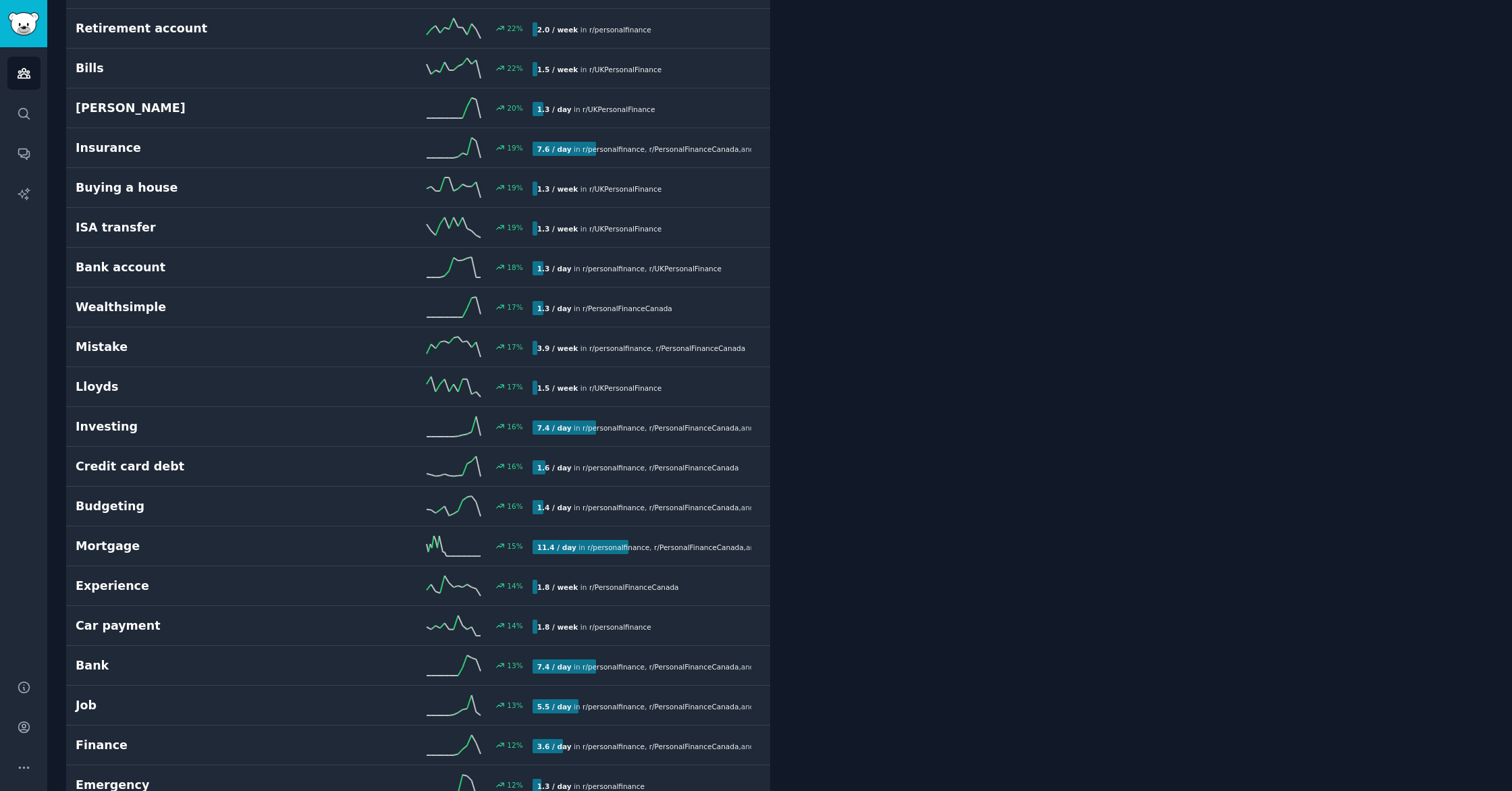
scroll to position [1045, 0]
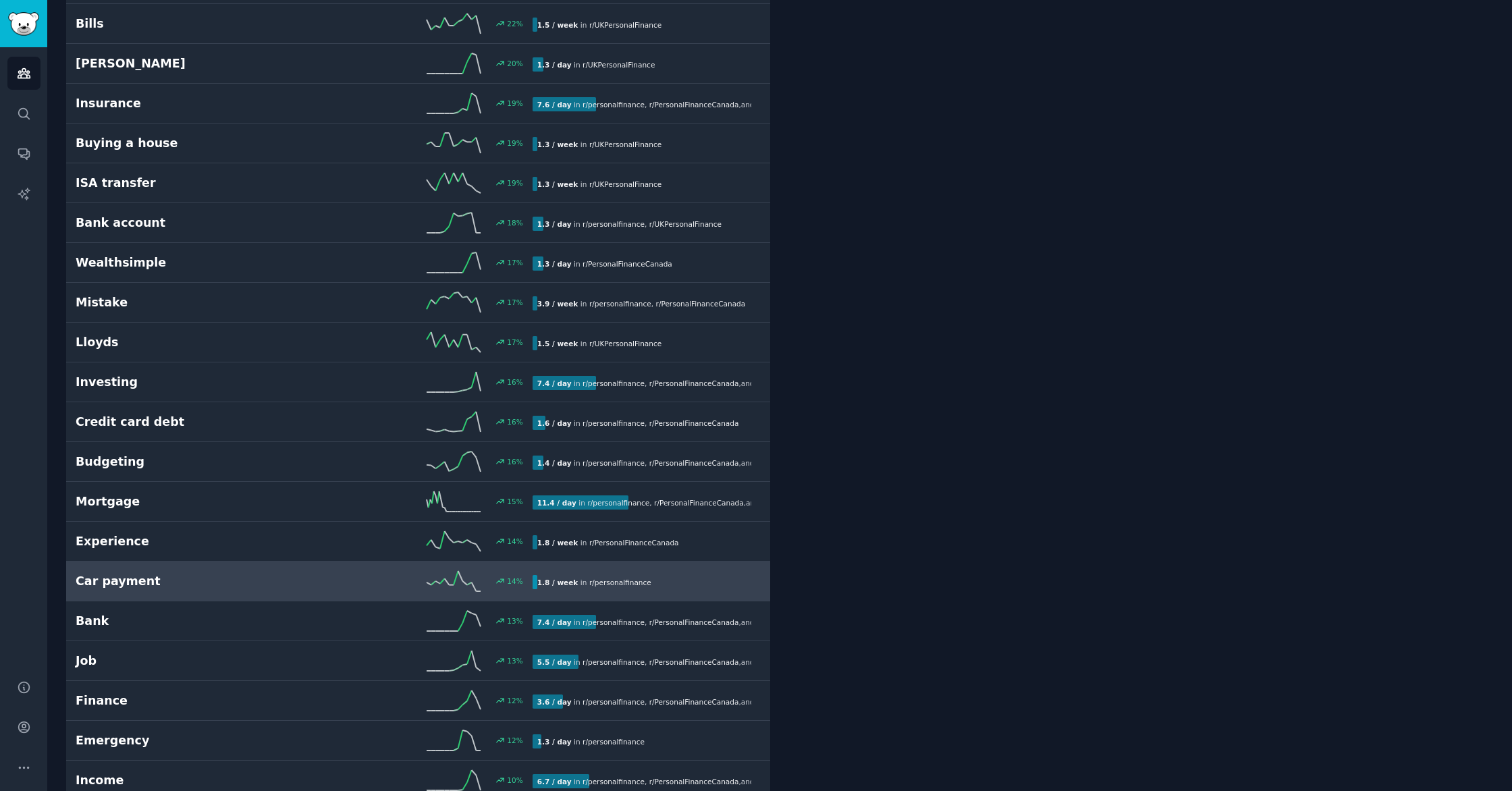
click at [252, 592] on link "Car payment 14 % 1.8 / week in r/ personalfinance" at bounding box center [418, 581] width 704 height 40
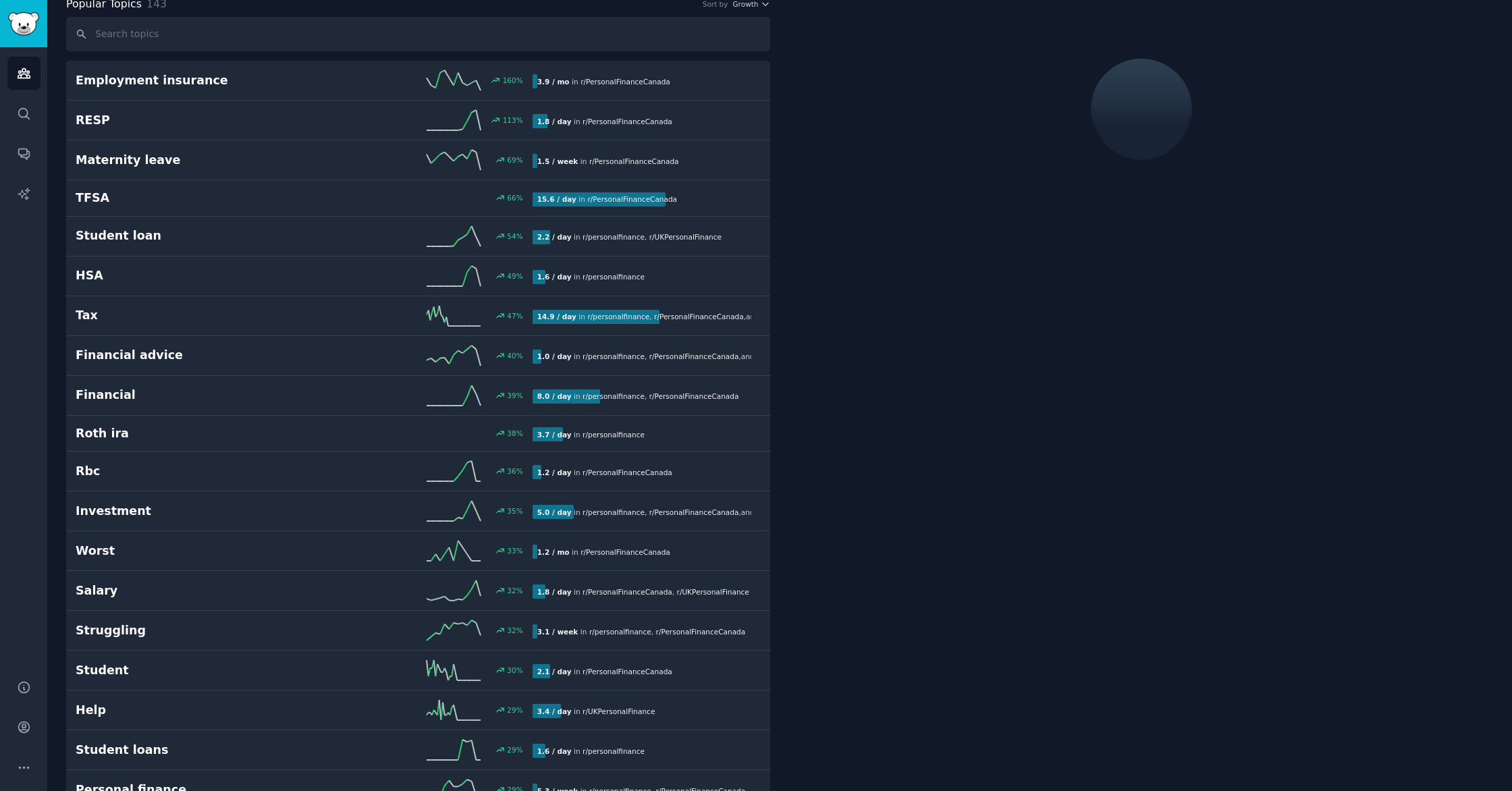
scroll to position [76, 0]
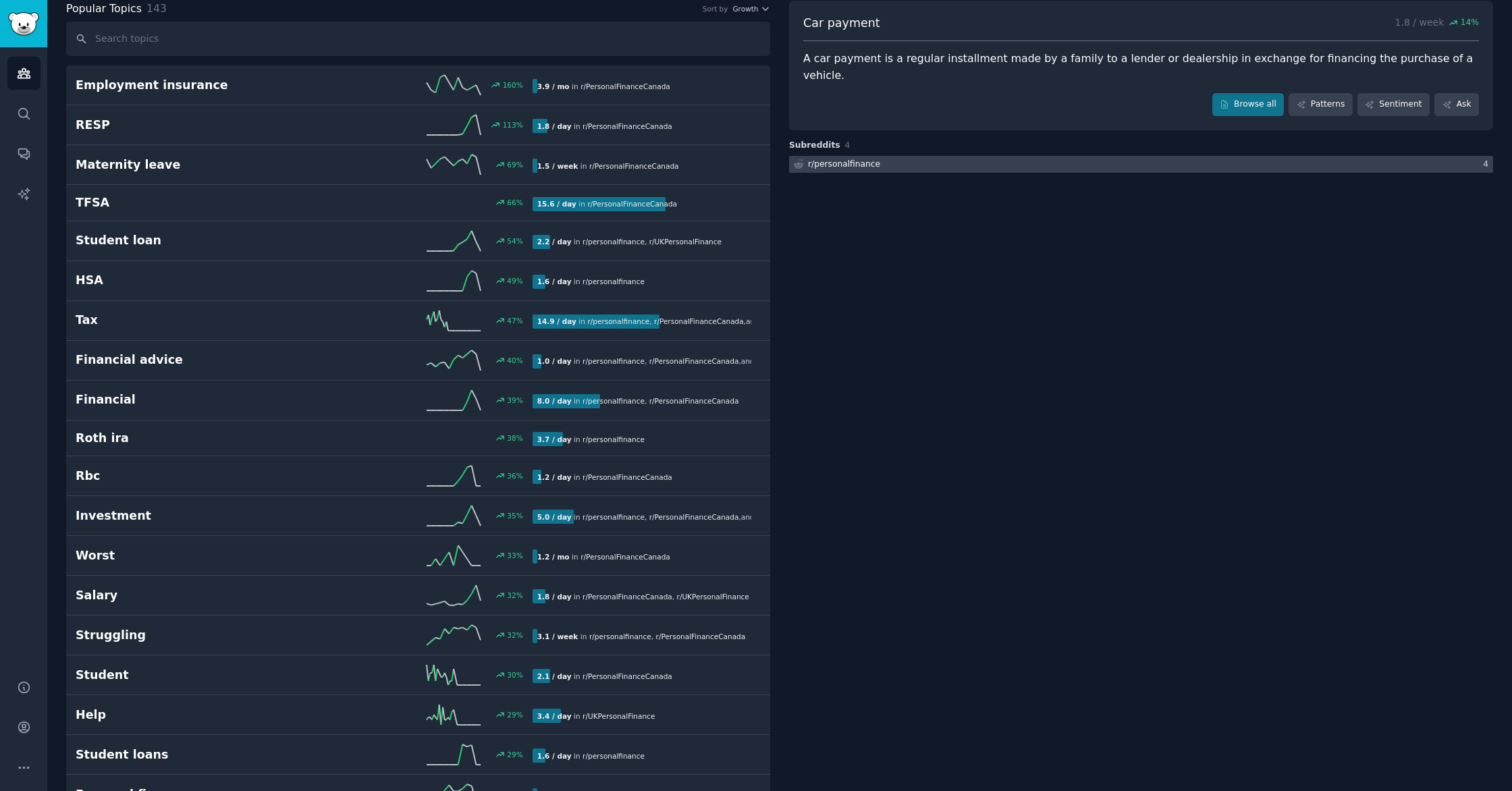
click at [823, 159] on div "r/ personalfinance" at bounding box center [844, 164] width 72 height 12
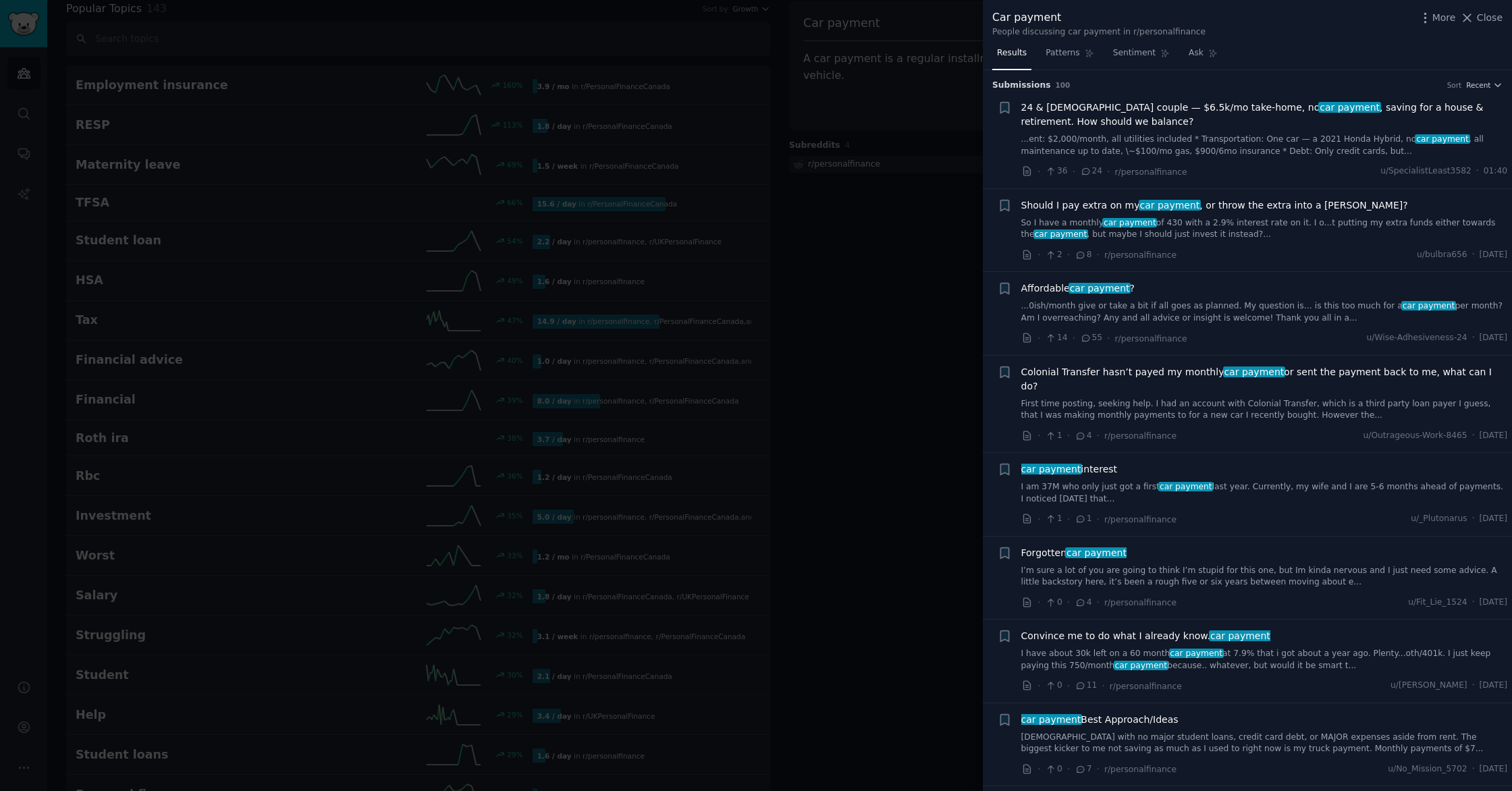
click at [27, 22] on div at bounding box center [756, 395] width 1512 height 791
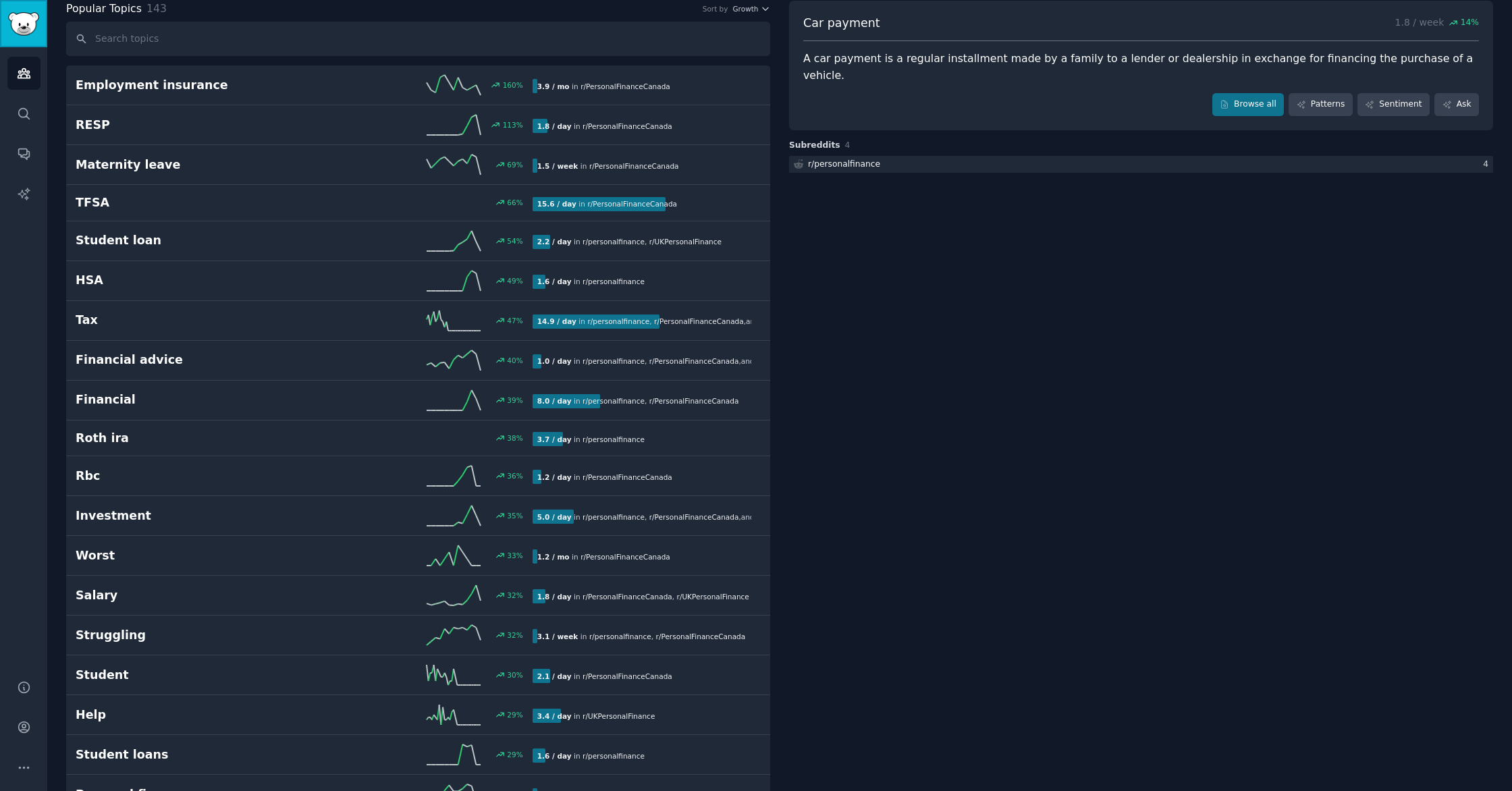
click at [27, 22] on img "Sidebar" at bounding box center [24, 24] width 31 height 24
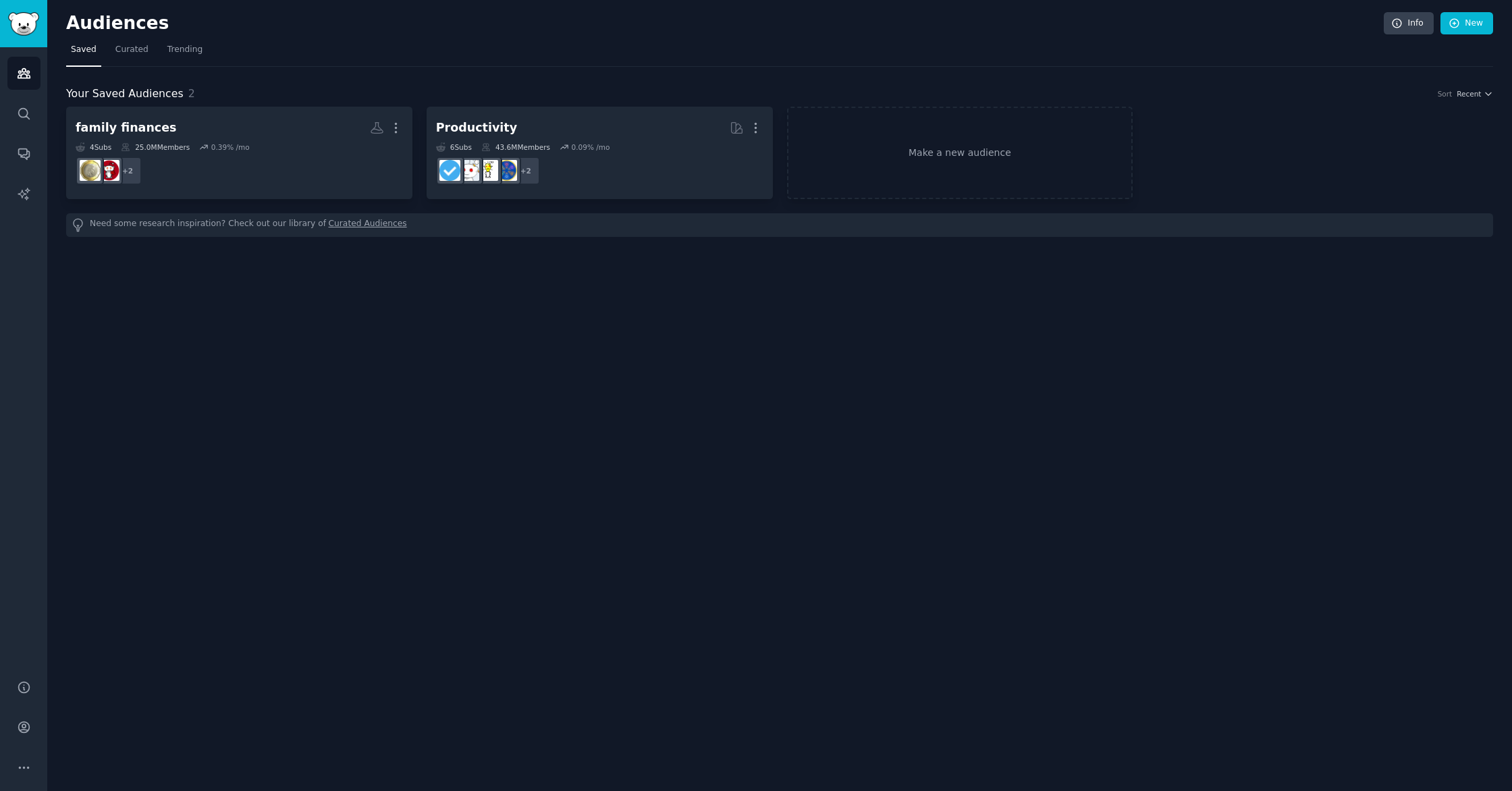
click at [358, 228] on link "Curated Audiences" at bounding box center [368, 225] width 78 height 14
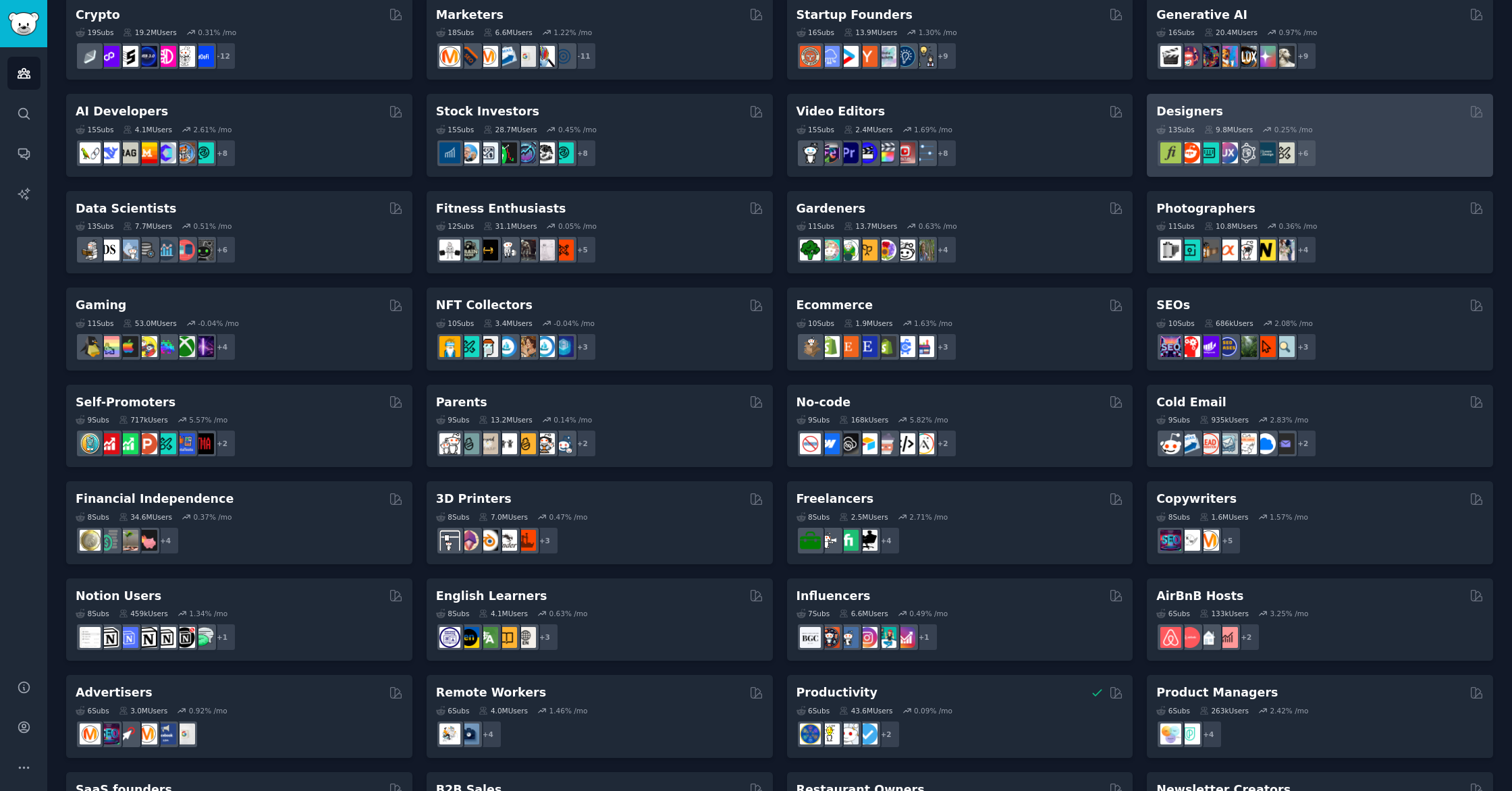
scroll to position [207, 0]
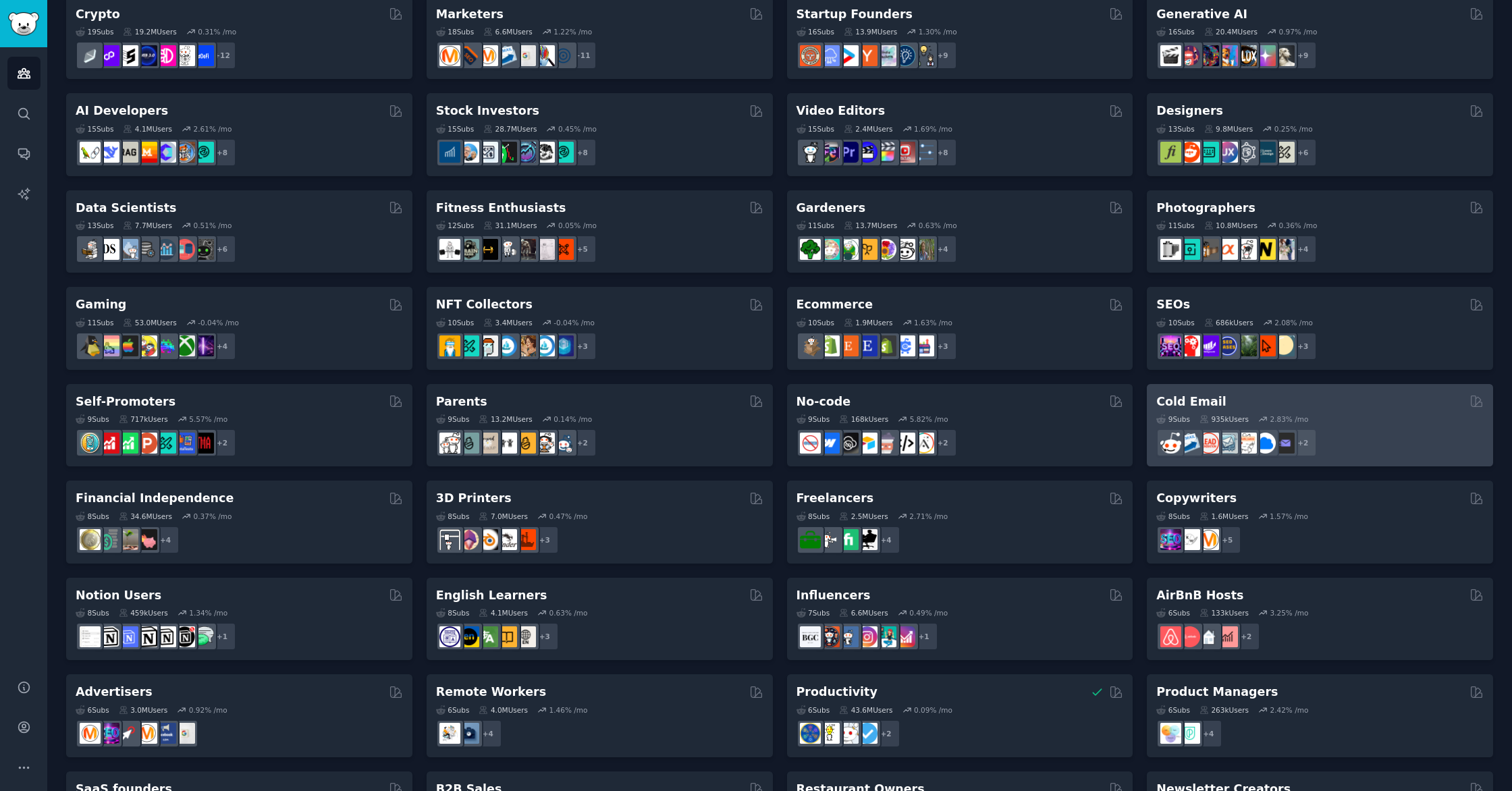
click at [1335, 403] on div "Cold Email" at bounding box center [1320, 402] width 328 height 17
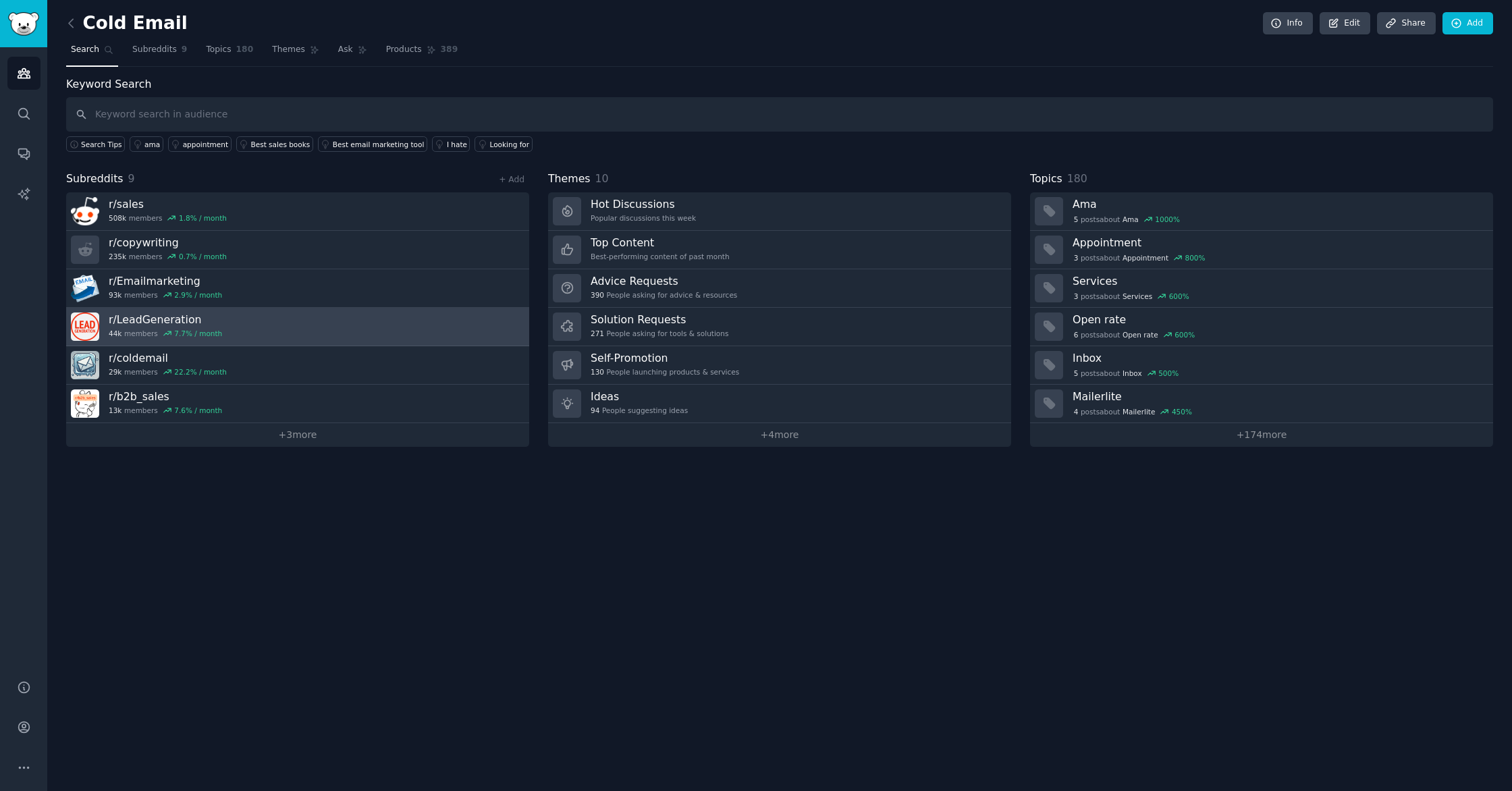
click at [158, 317] on h3 "r/ LeadGeneration" at bounding box center [164, 319] width 113 height 14
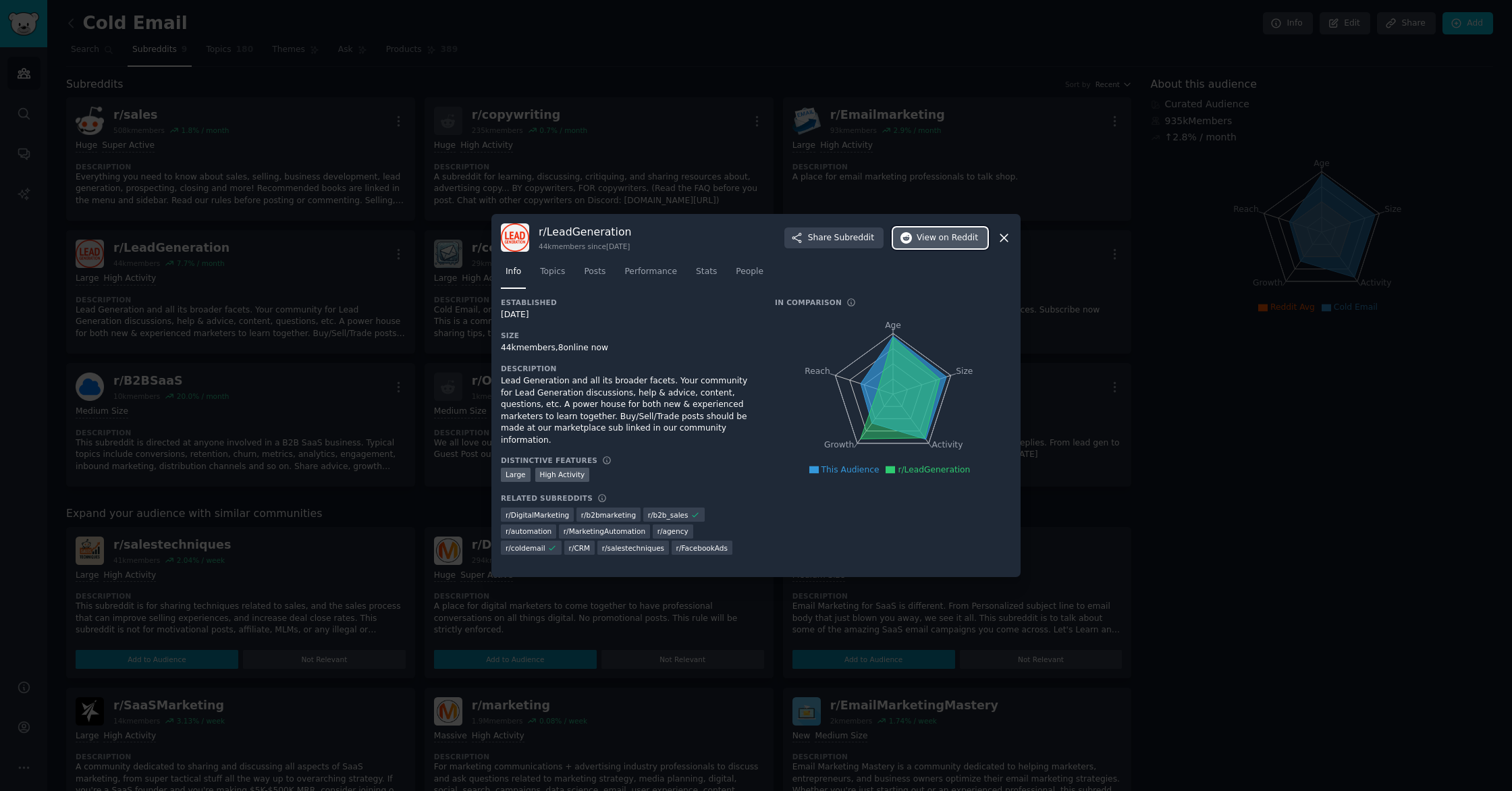
click at [937, 243] on span "View on Reddit" at bounding box center [947, 238] width 62 height 12
